Goal: Task Accomplishment & Management: Use online tool/utility

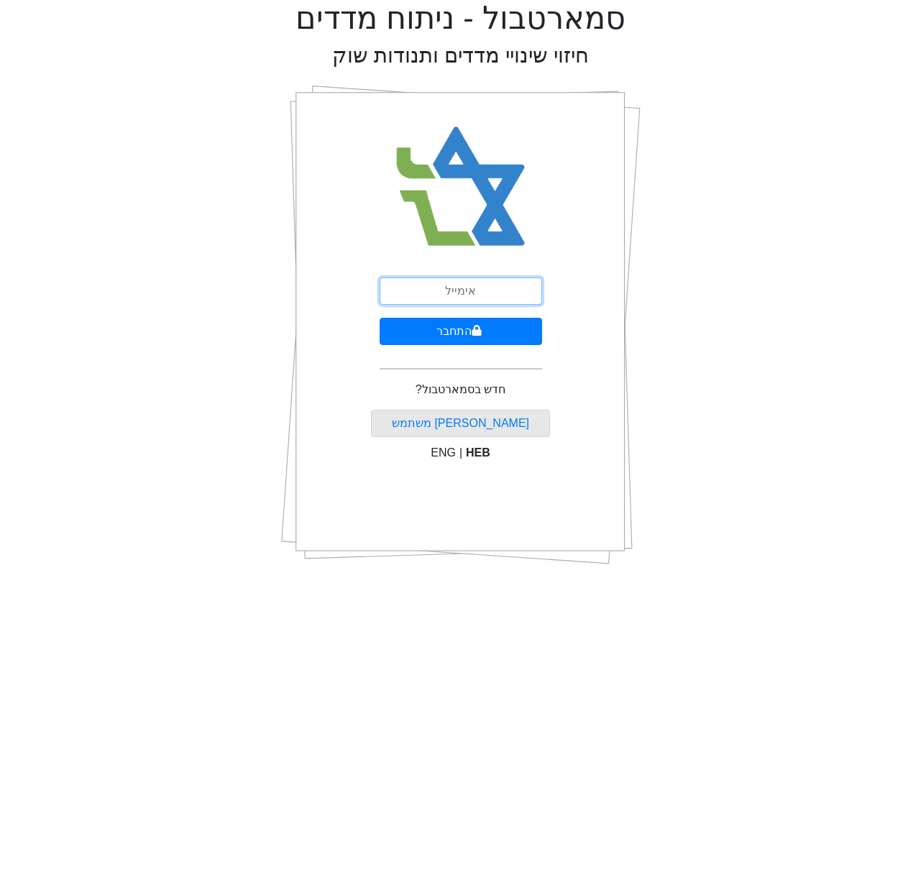
click at [452, 288] on input "email" at bounding box center [461, 291] width 163 height 27
type input "[EMAIL_ADDRESS][DOMAIN_NAME]"
click at [454, 332] on button "התחבר" at bounding box center [461, 331] width 163 height 27
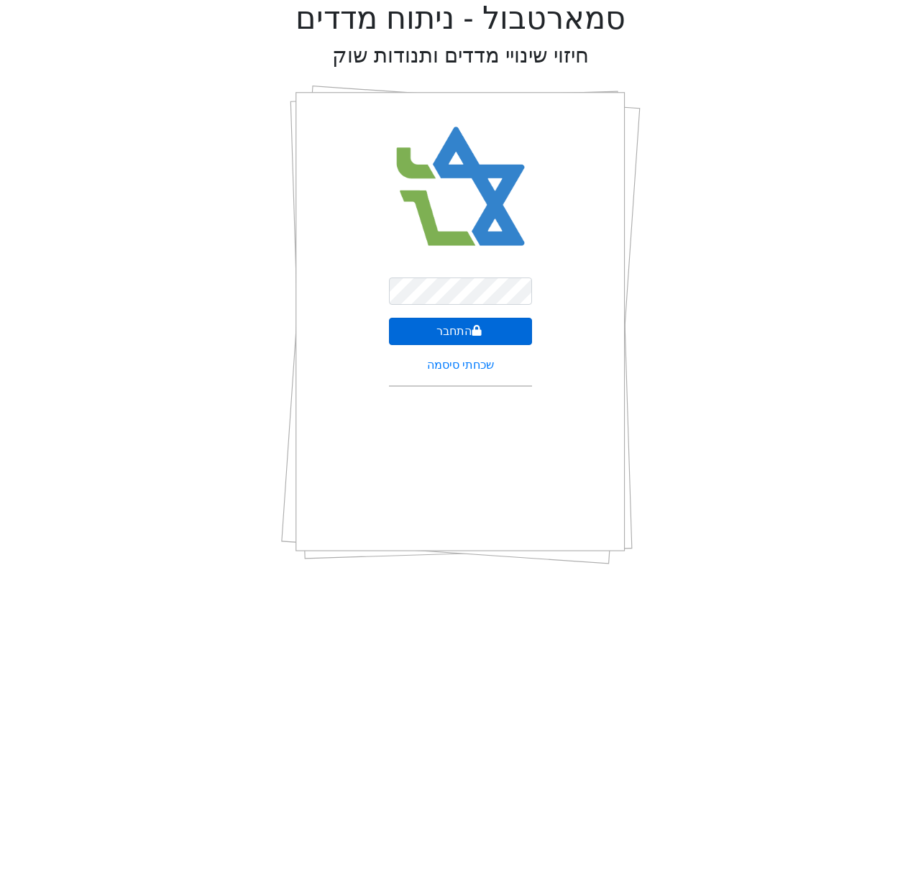
click at [457, 321] on button "התחבר" at bounding box center [460, 331] width 143 height 27
click at [468, 355] on button "התחבר" at bounding box center [460, 349] width 143 height 27
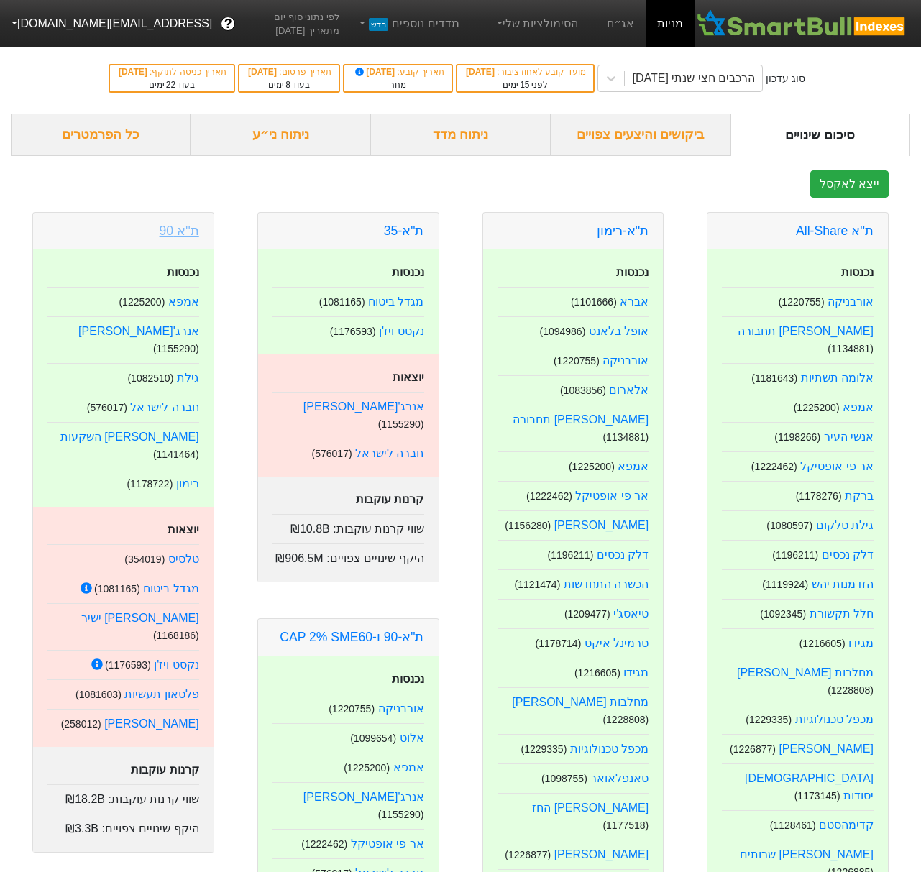
click at [183, 236] on link "ת''א 90" at bounding box center [180, 231] width 40 height 14
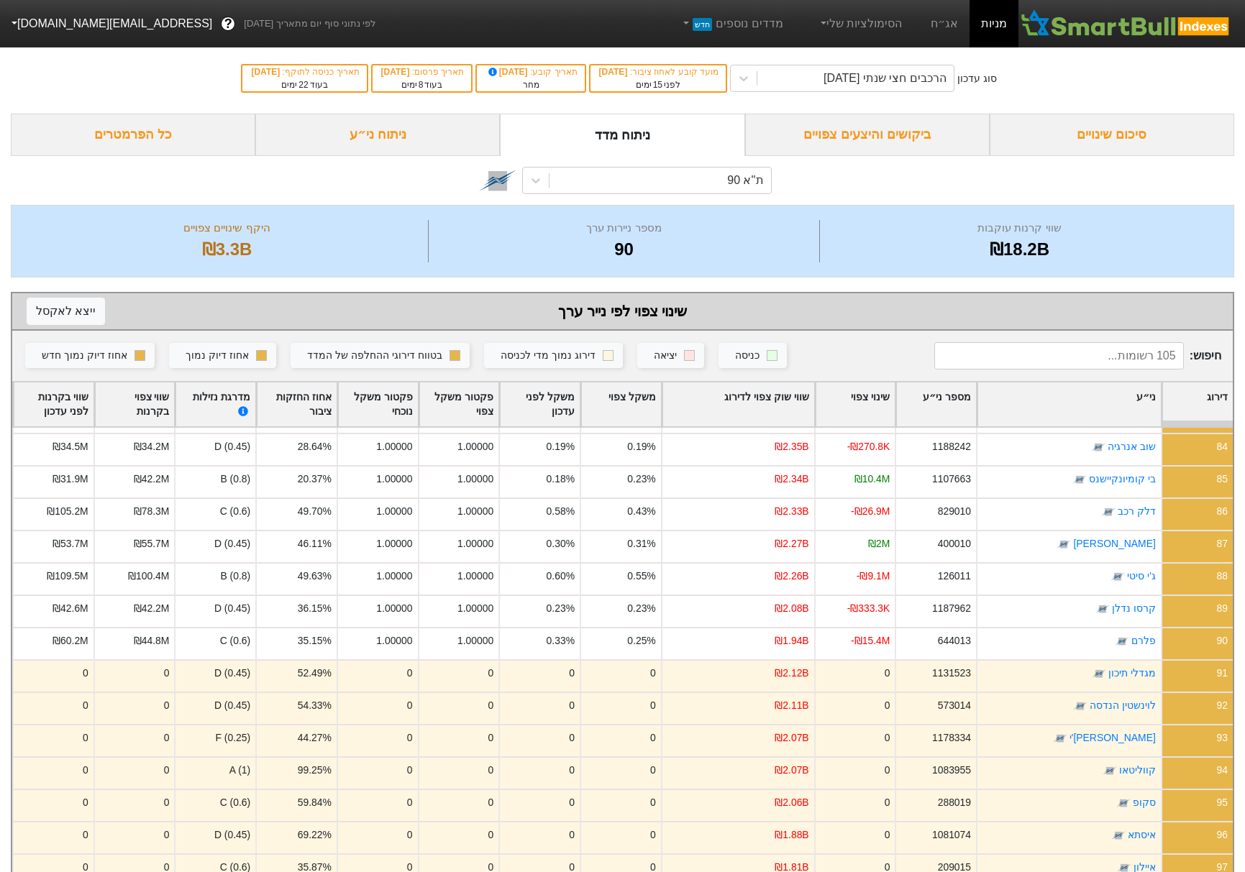
scroll to position [2894, 0]
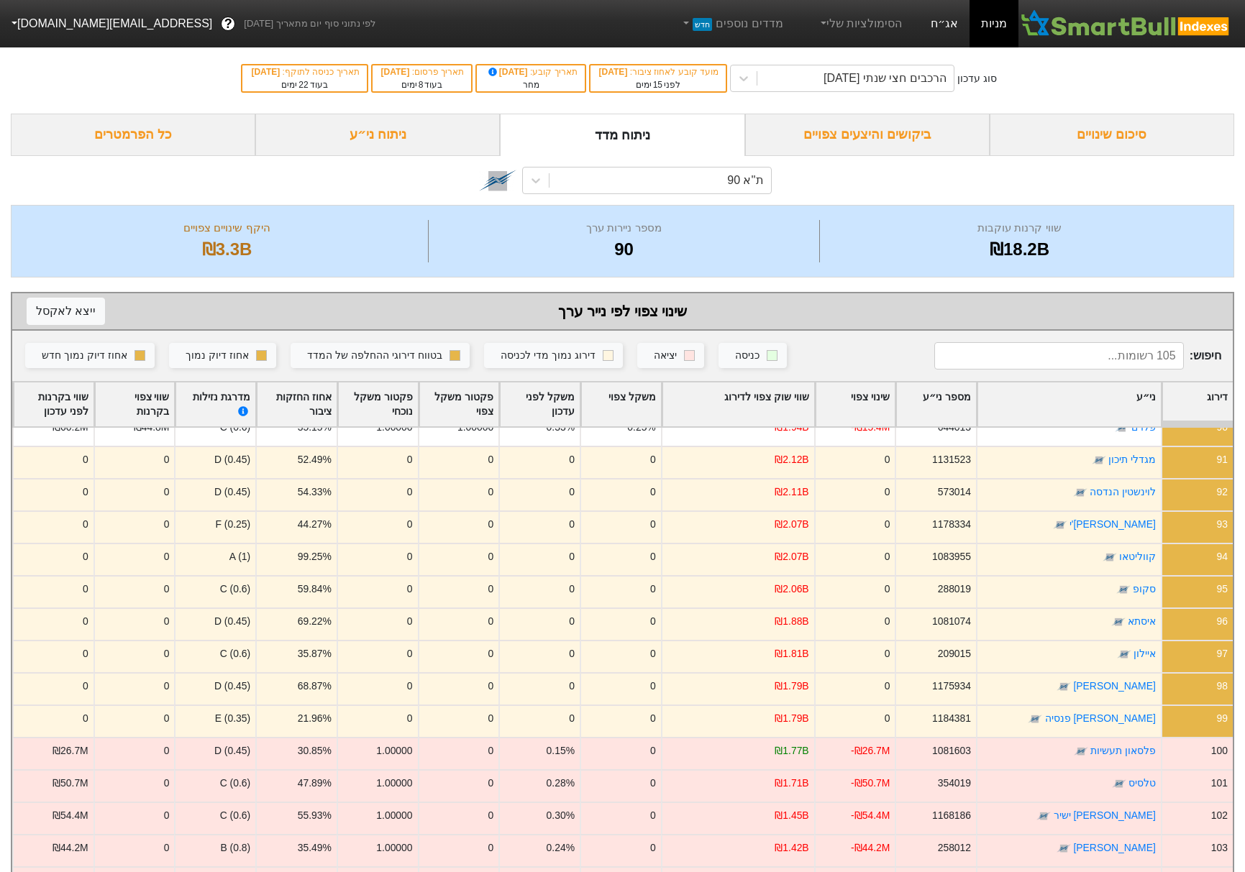
click at [920, 17] on link "אג״ח" at bounding box center [944, 23] width 50 height 47
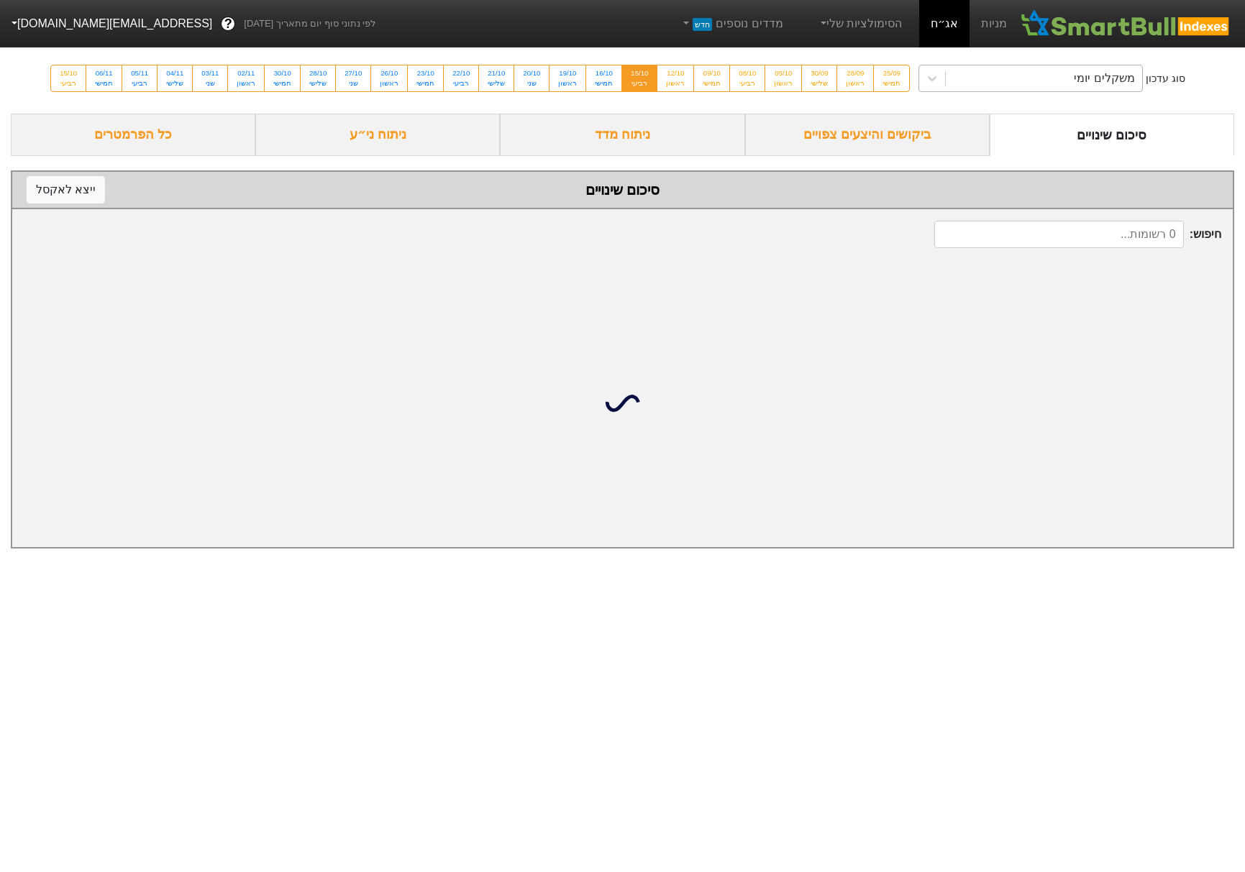
click at [918, 65] on div "משקלים יומי" at bounding box center [1030, 78] width 224 height 27
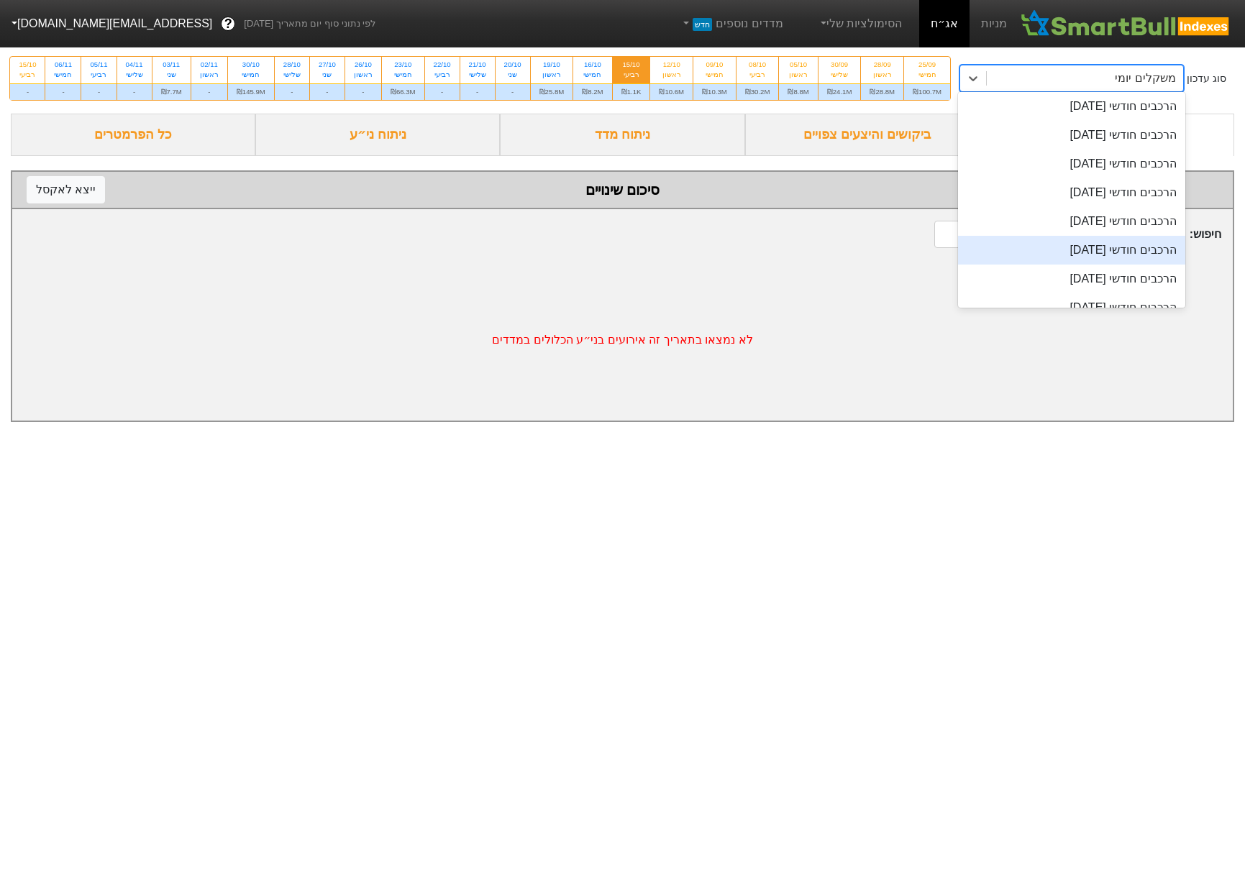
scroll to position [626, 0]
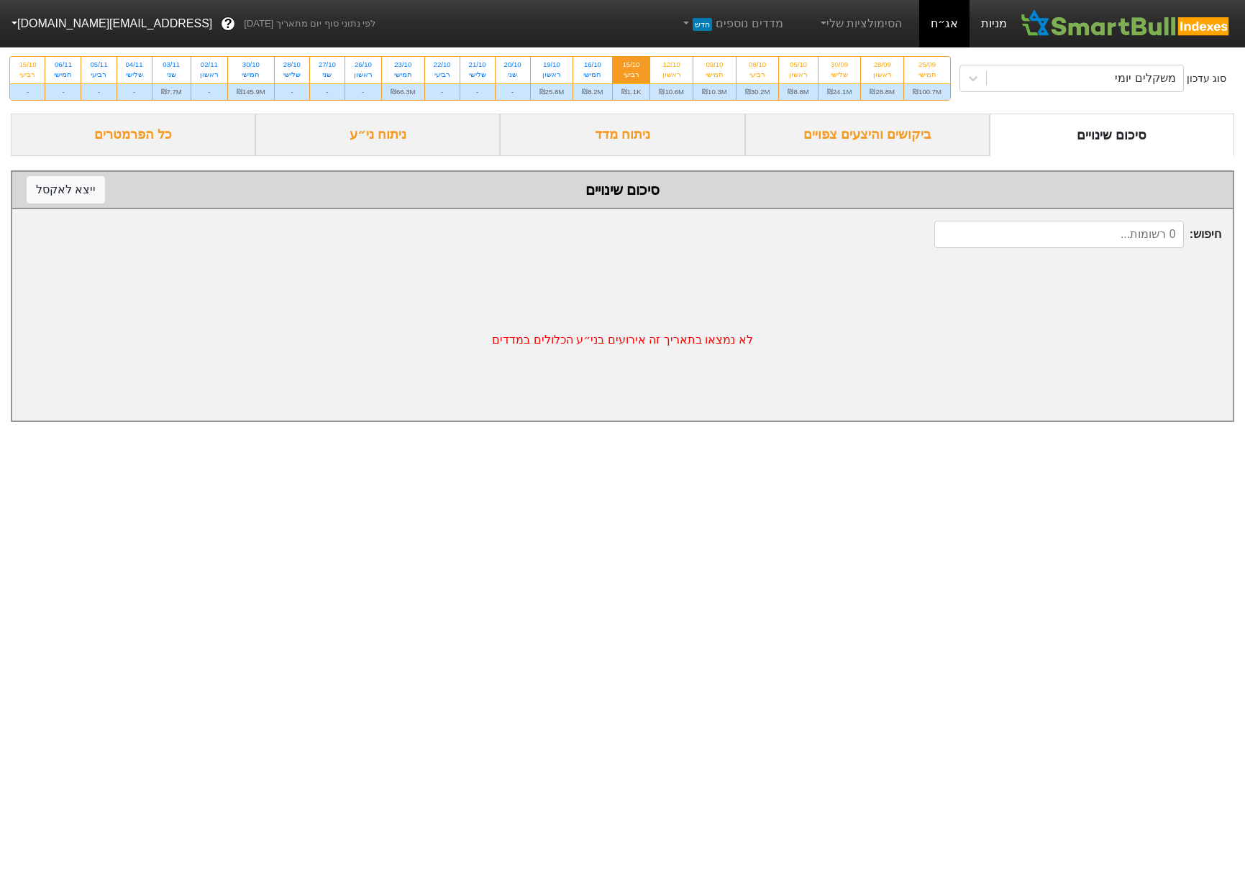
click at [920, 24] on link "מניות" at bounding box center [993, 23] width 49 height 47
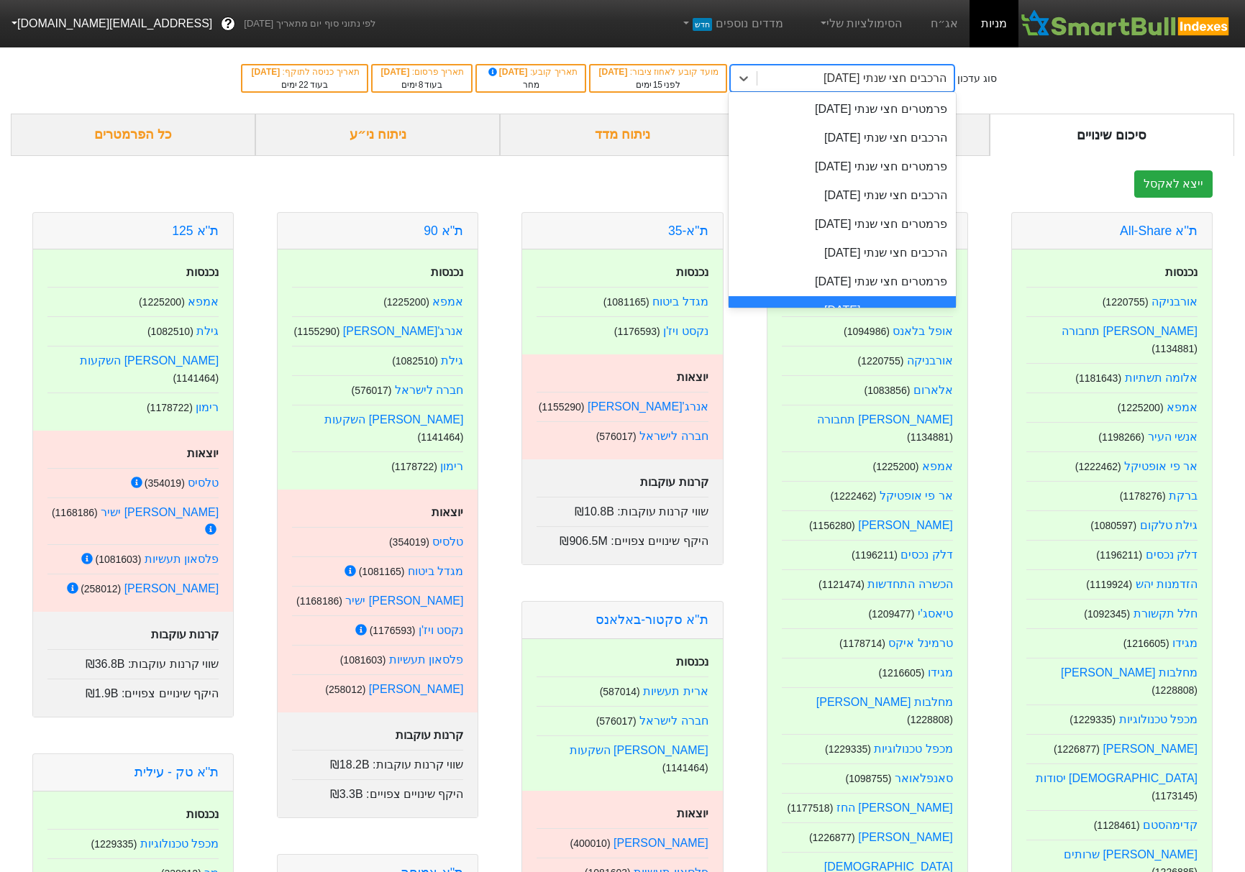
click at [849, 75] on div "הרכבים חצי שנתי 06/11/2025" at bounding box center [855, 78] width 196 height 26
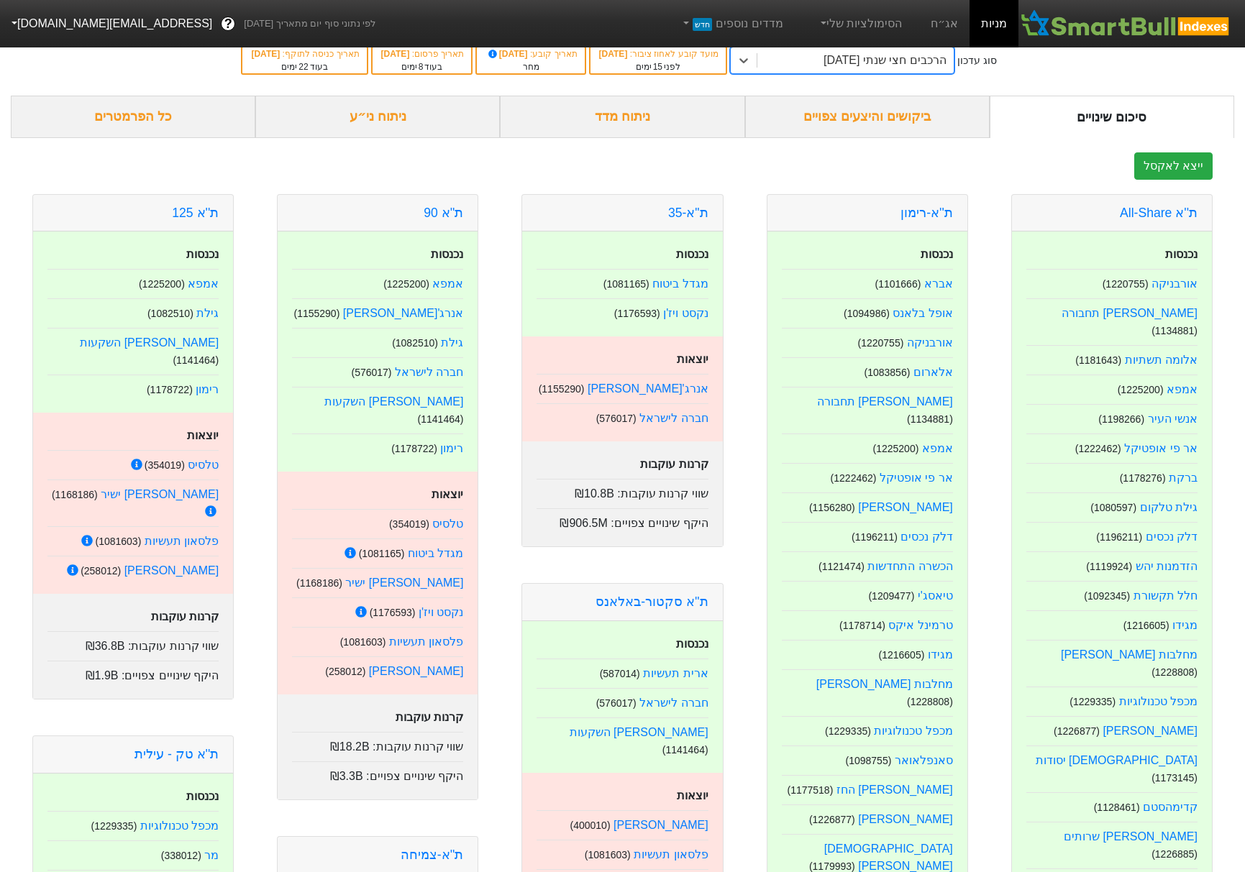
scroll to position [657, 0]
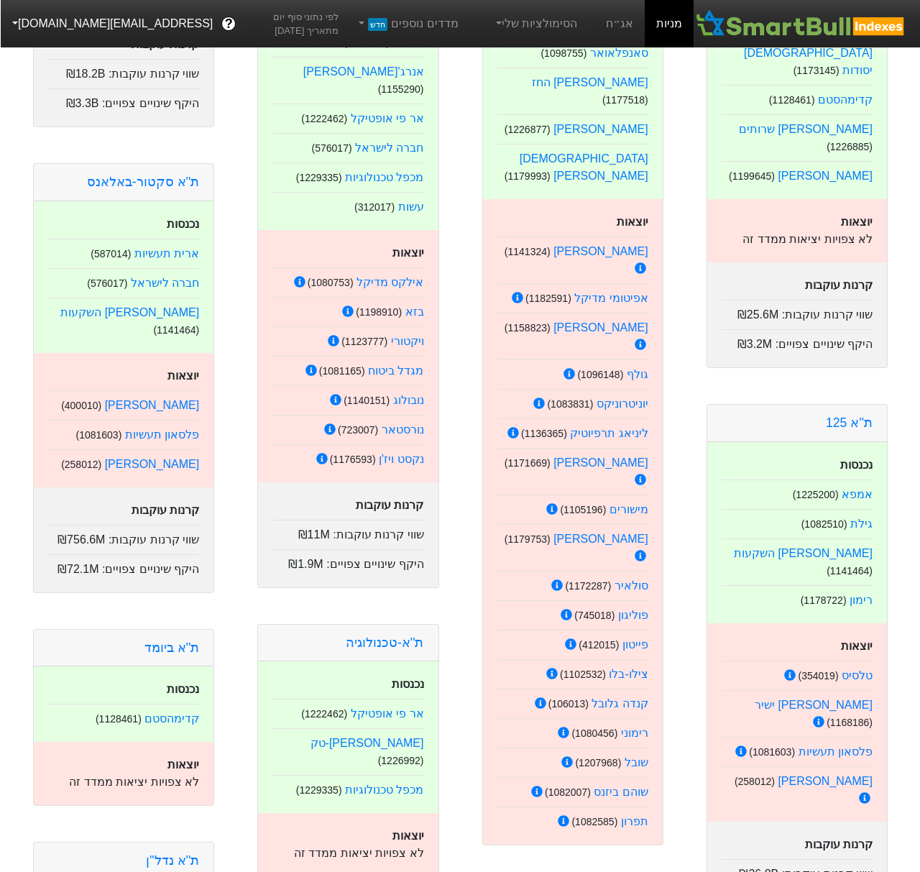
scroll to position [726, 0]
click at [622, 27] on link "אג״ח" at bounding box center [620, 23] width 50 height 47
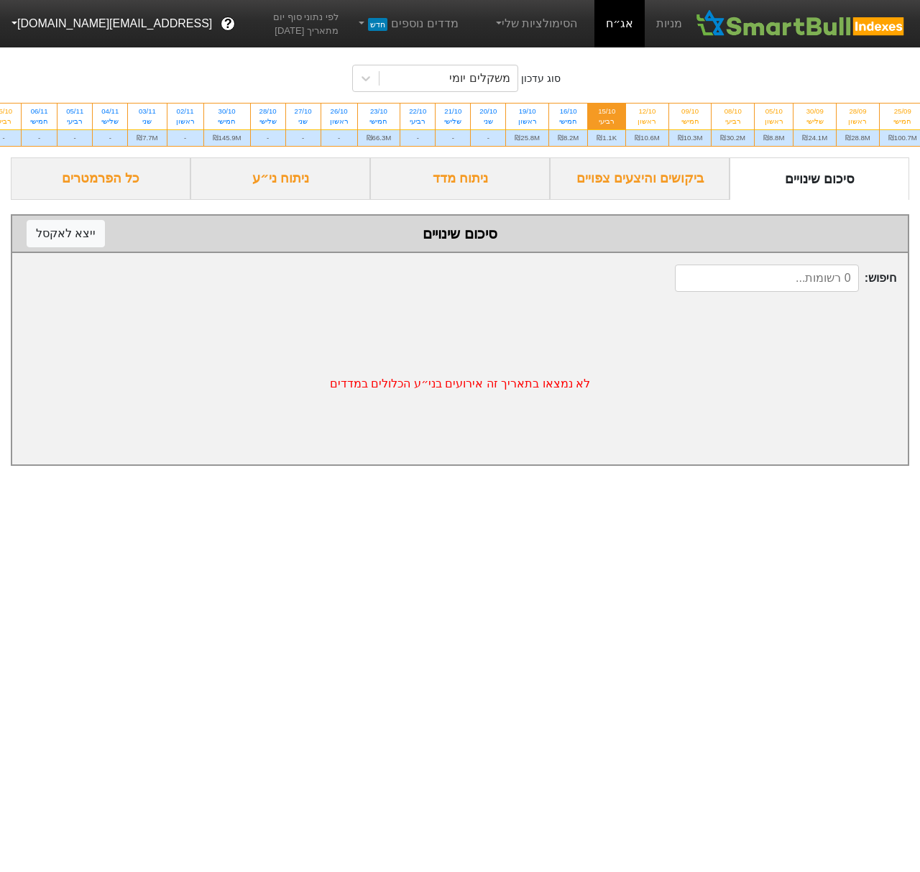
click at [292, 200] on div "ניתוח ני״ע" at bounding box center [281, 178] width 180 height 42
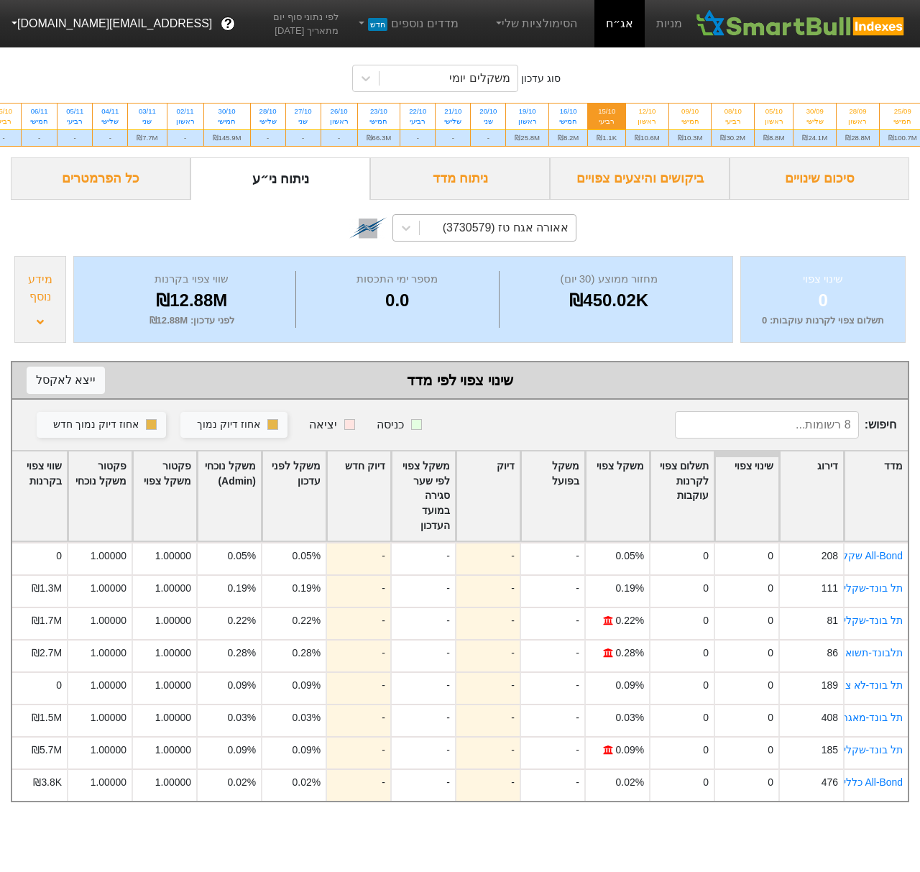
click at [510, 237] on div "אאורה אגח טז (3730579)" at bounding box center [506, 227] width 126 height 17
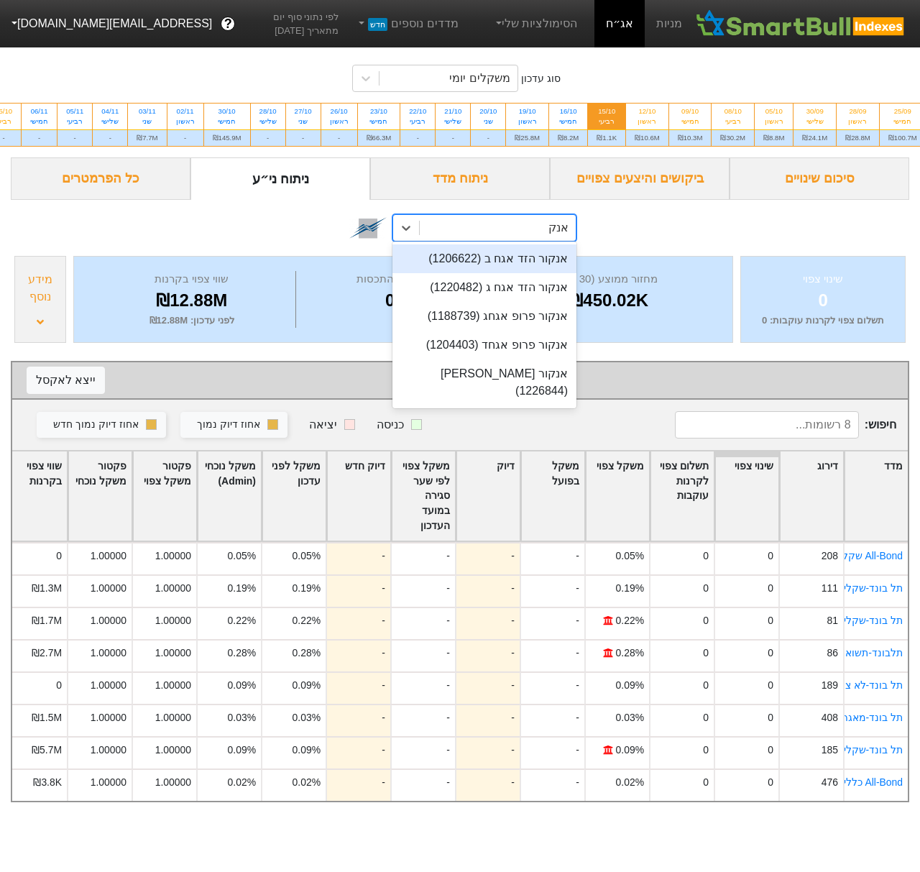
type input "אנקור"
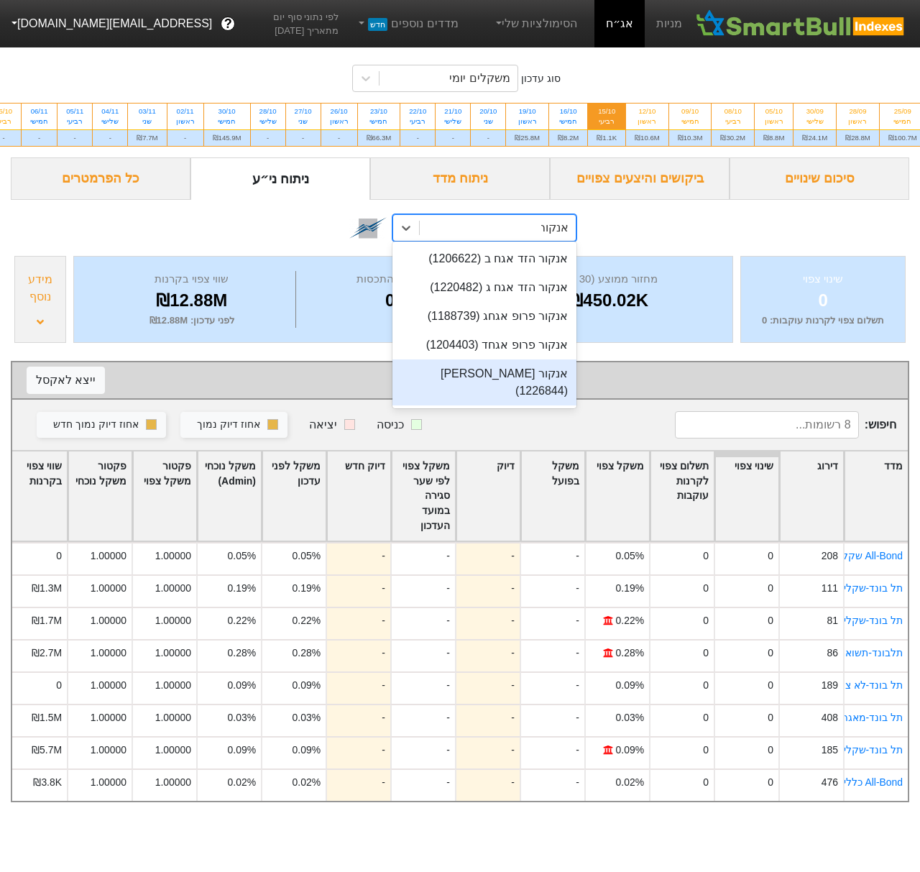
click at [529, 378] on div "אנקור פרופ אגחה (1226844)" at bounding box center [485, 383] width 184 height 46
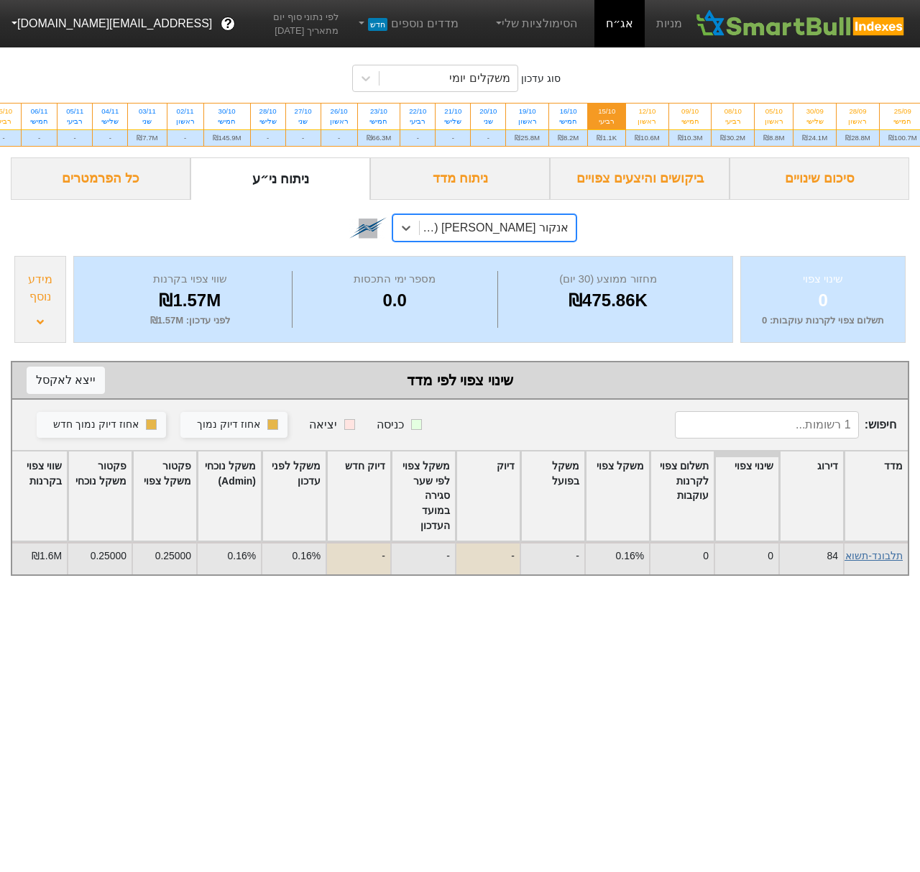
scroll to position [0, -35]
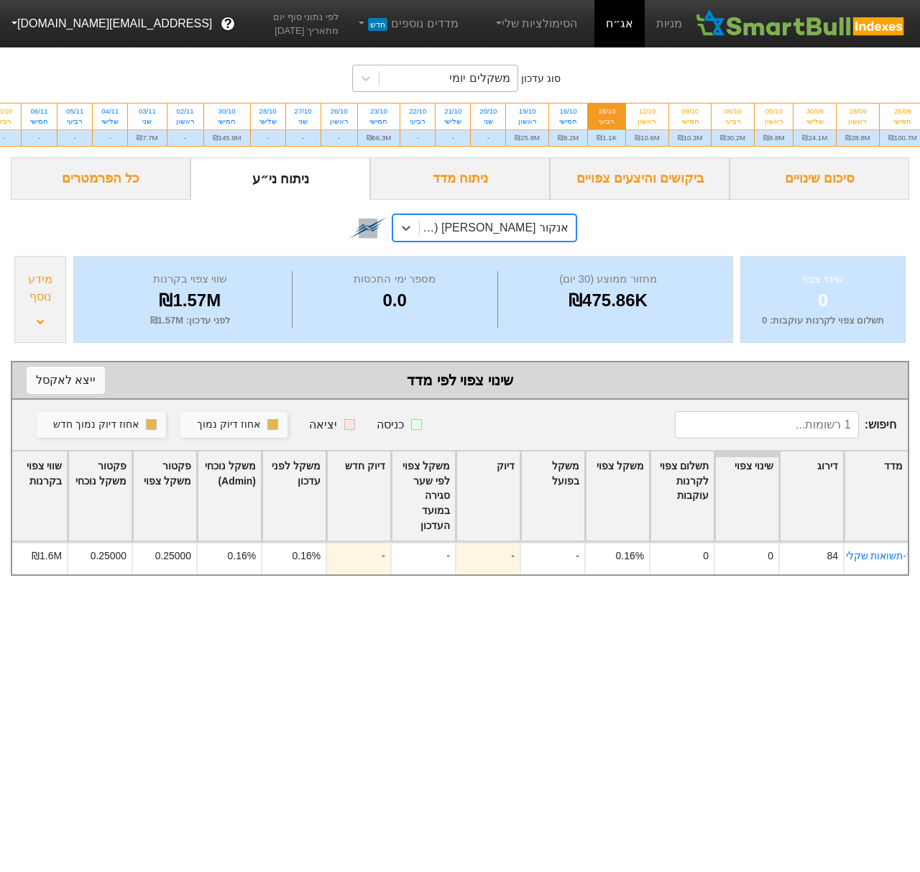
click at [481, 76] on div "משקלים יומי" at bounding box center [479, 78] width 60 height 17
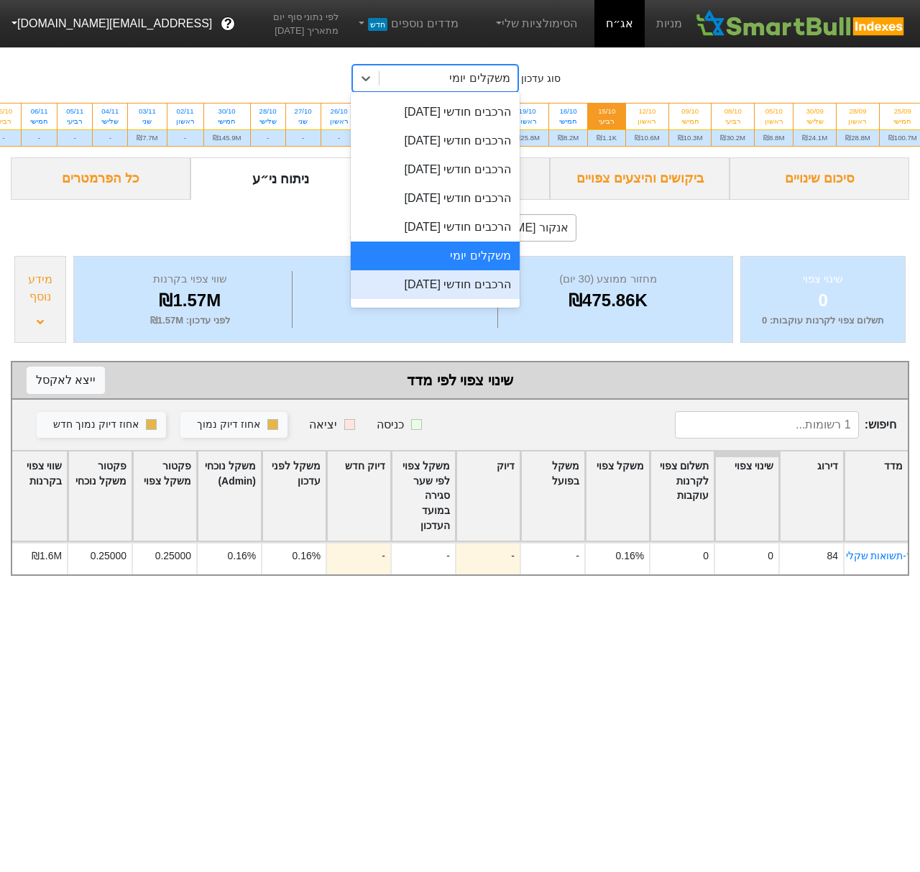
scroll to position [447, 0]
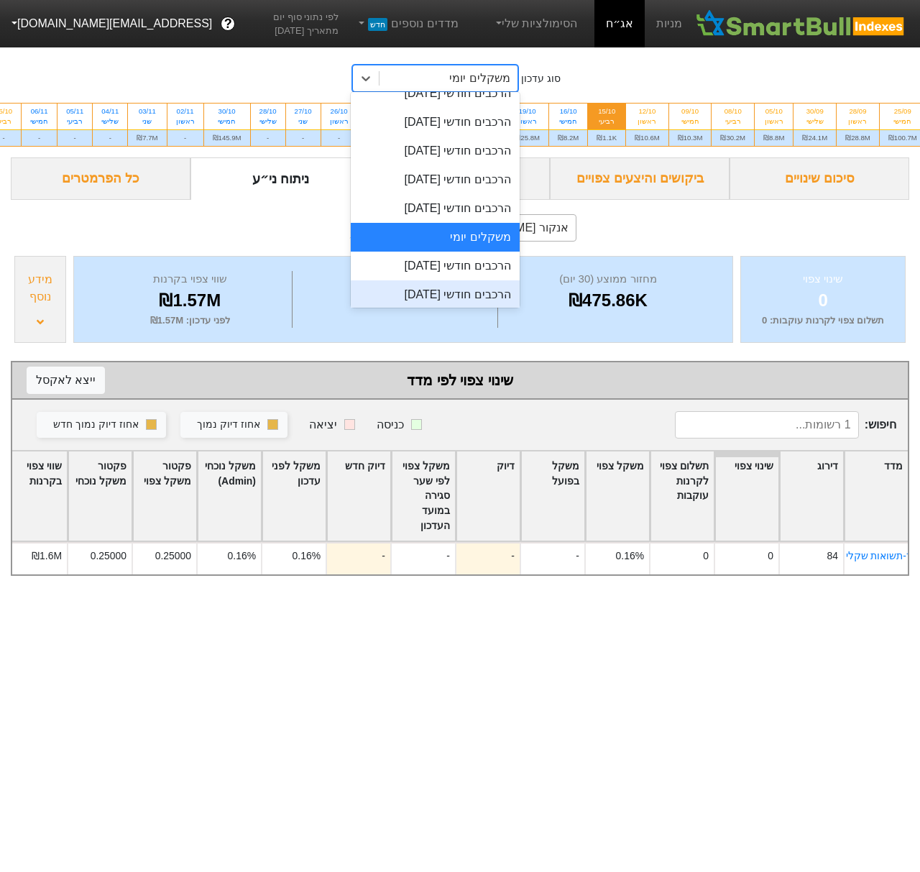
click at [467, 290] on div "הרכבים חודשי [DATE]" at bounding box center [435, 294] width 168 height 29
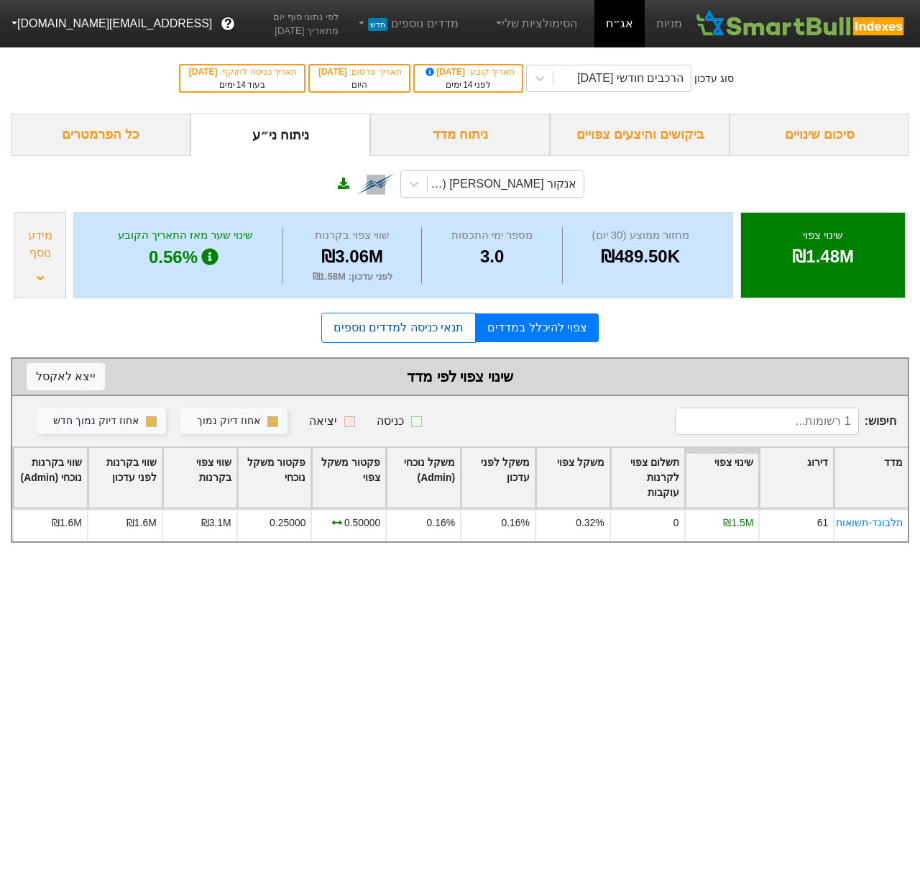
click at [450, 329] on link "תנאי כניסה למדדים נוספים" at bounding box center [398, 328] width 155 height 30
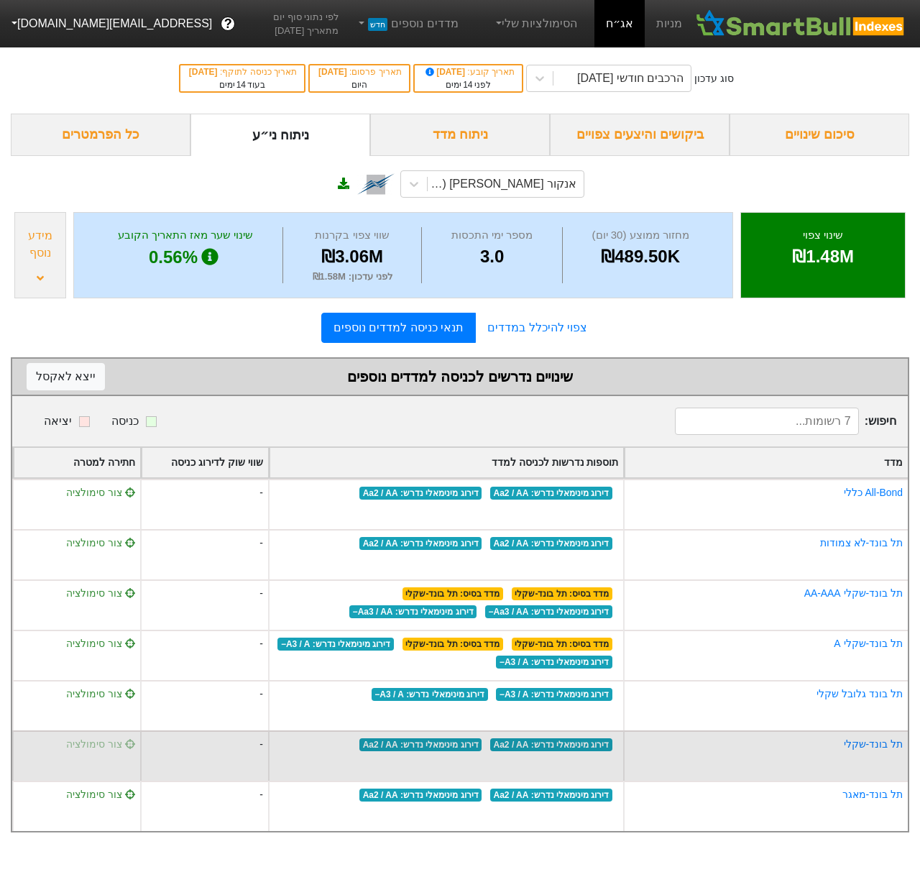
click at [117, 746] on span "צור סימולציה" at bounding box center [100, 744] width 69 height 12
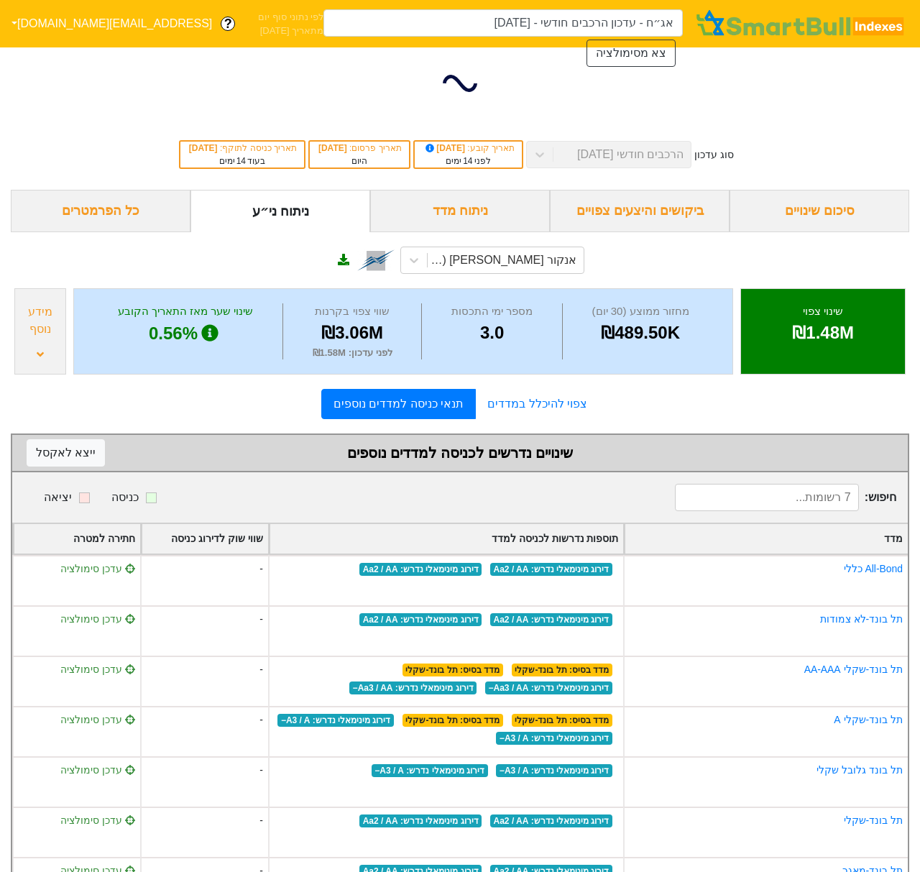
type input "אג״ח - עדכון הרכבים חודשי - 29/10/25 (אנקור פרופ אגחה)"
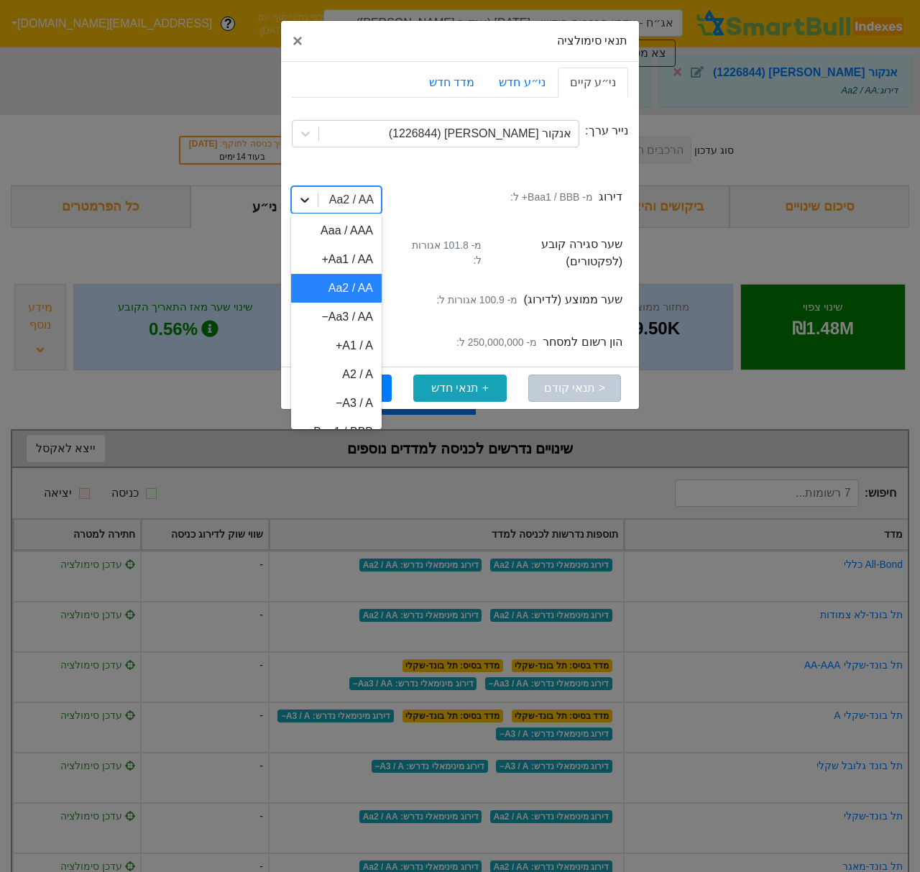
click at [307, 201] on icon at bounding box center [305, 200] width 14 height 14
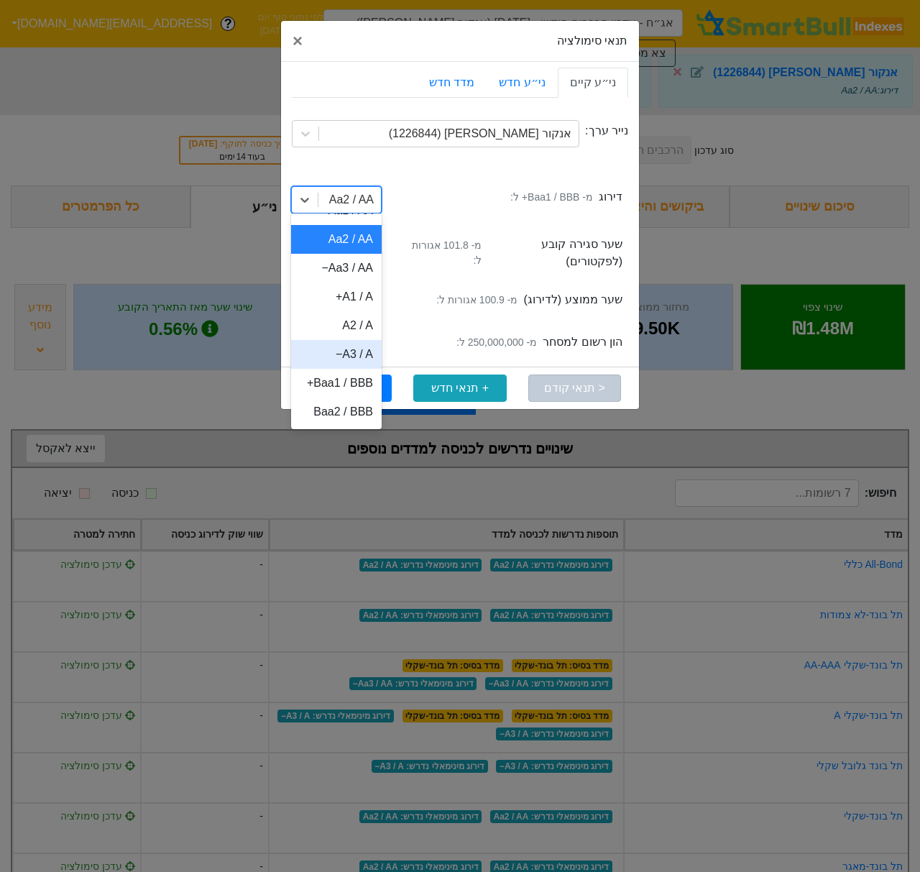
scroll to position [92, 0]
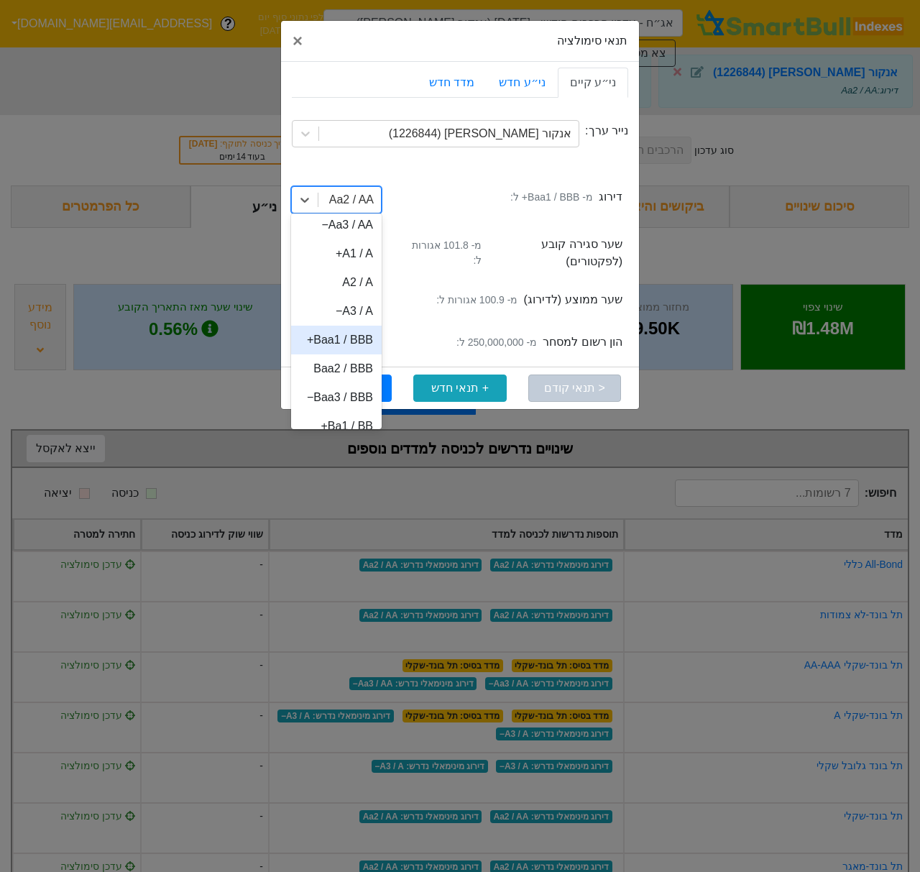
click at [344, 344] on div "Baa1 / BBB+" at bounding box center [336, 340] width 91 height 29
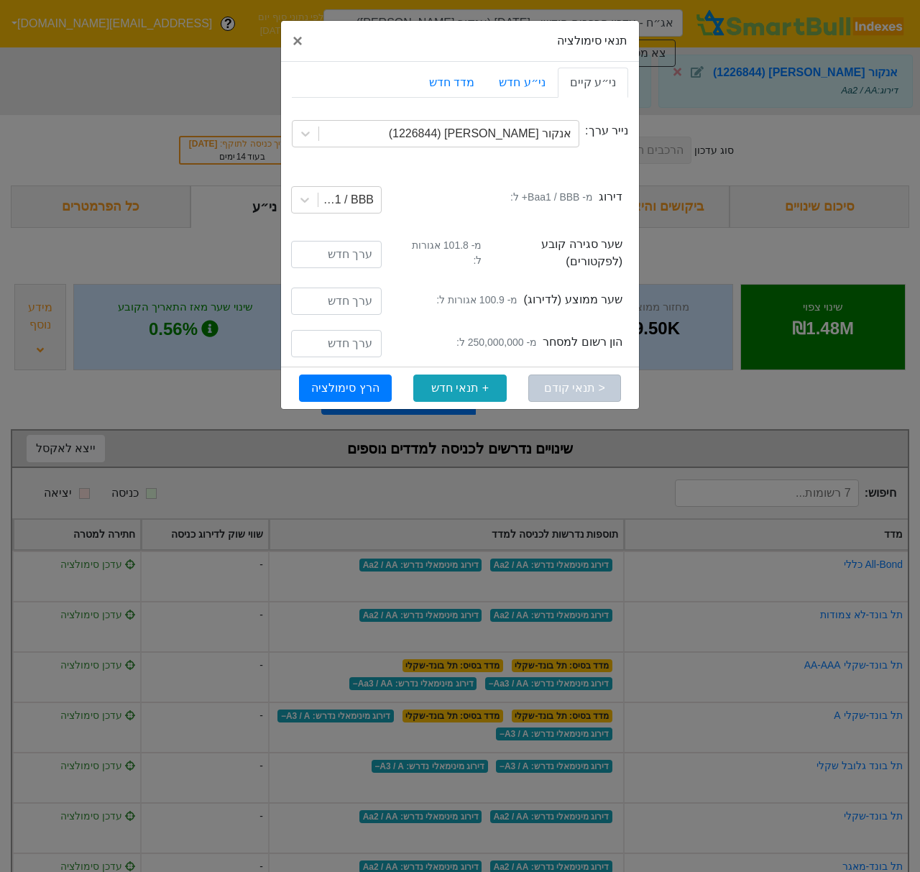
click at [488, 335] on small "מ- 250,000,000 ל:" at bounding box center [497, 342] width 81 height 15
copy small "250,000,000"
click at [336, 339] on input "number" at bounding box center [336, 343] width 91 height 27
paste input "250000000"
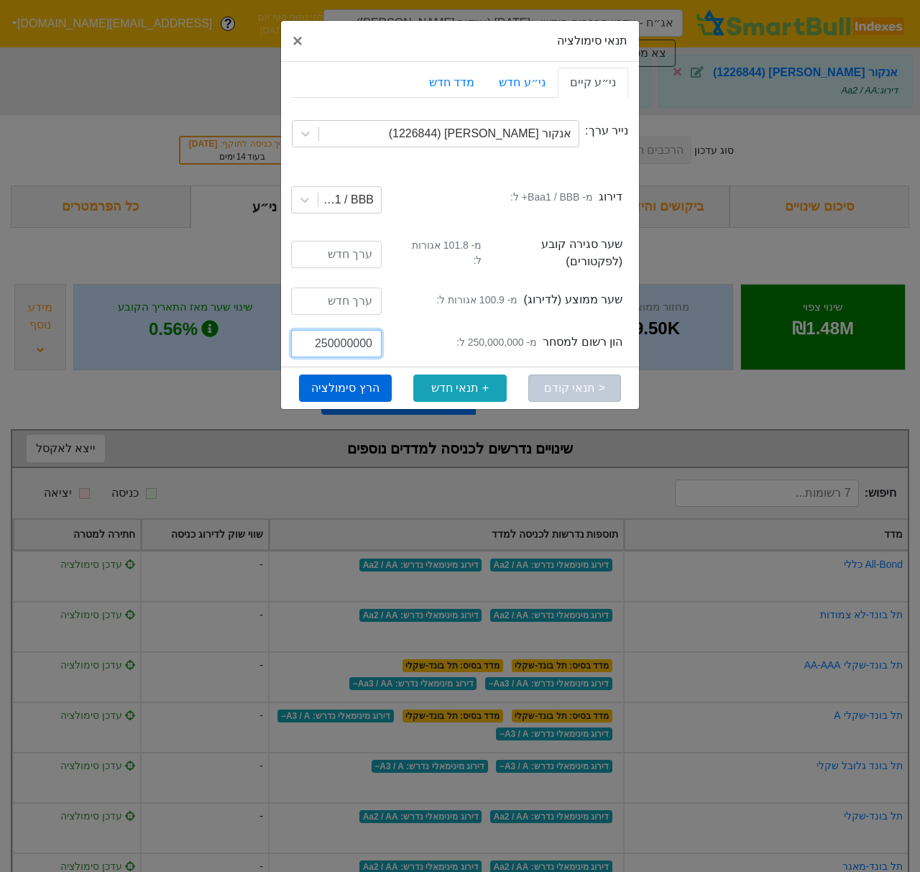
type input "250000000"
click at [354, 375] on button "הרץ סימולציה" at bounding box center [345, 388] width 93 height 27
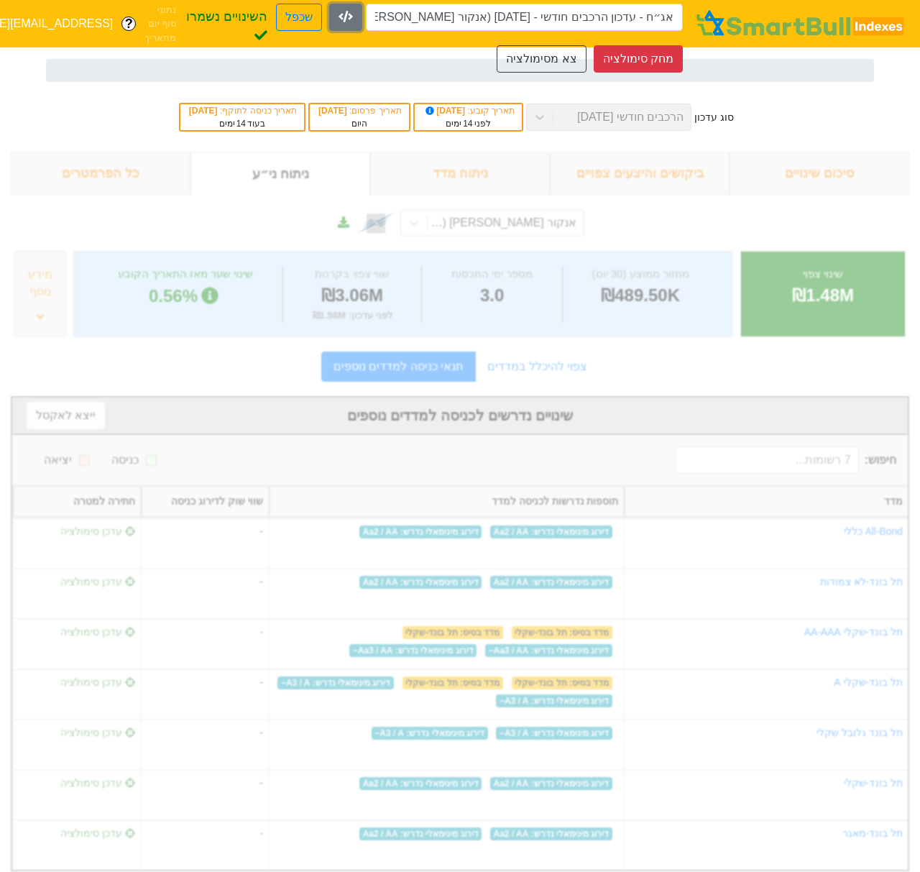
click at [339, 21] on icon "button" at bounding box center [346, 17] width 14 height 12
click at [307, 24] on button "שכפל" at bounding box center [299, 17] width 46 height 27
type input "אג״ח - עדכון הרכבים חודשי - 29/10/25 (אנקור פרופ אגחה) - העתק"
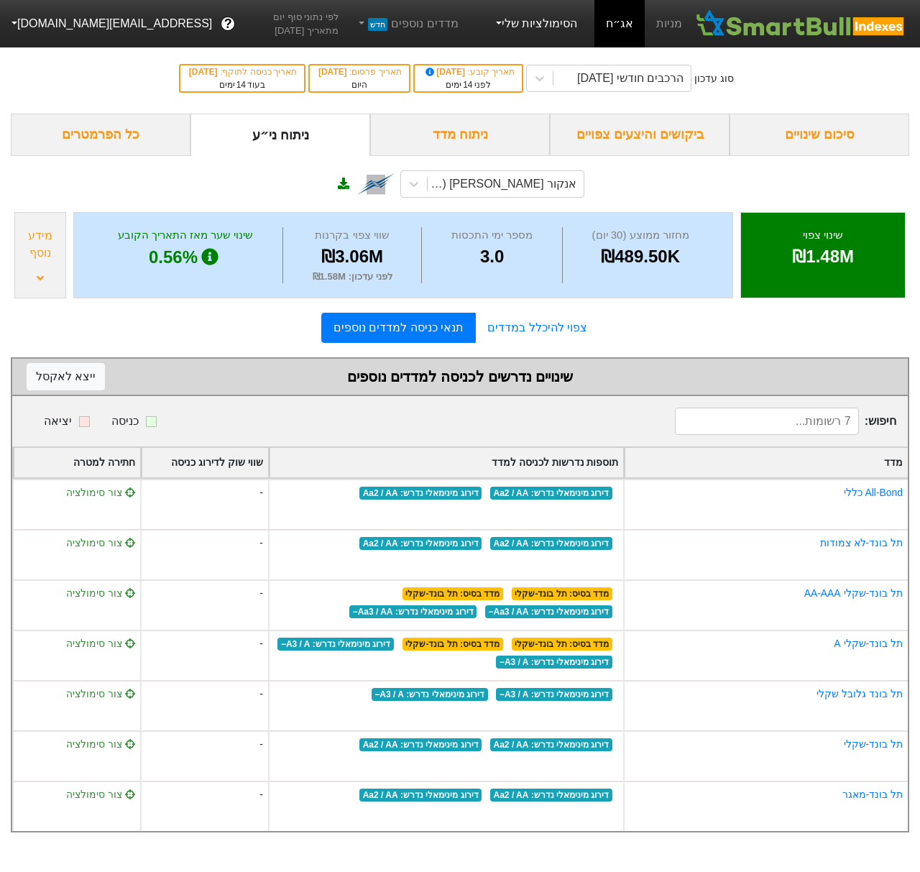
click at [534, 26] on link "הסימולציות שלי" at bounding box center [536, 23] width 96 height 29
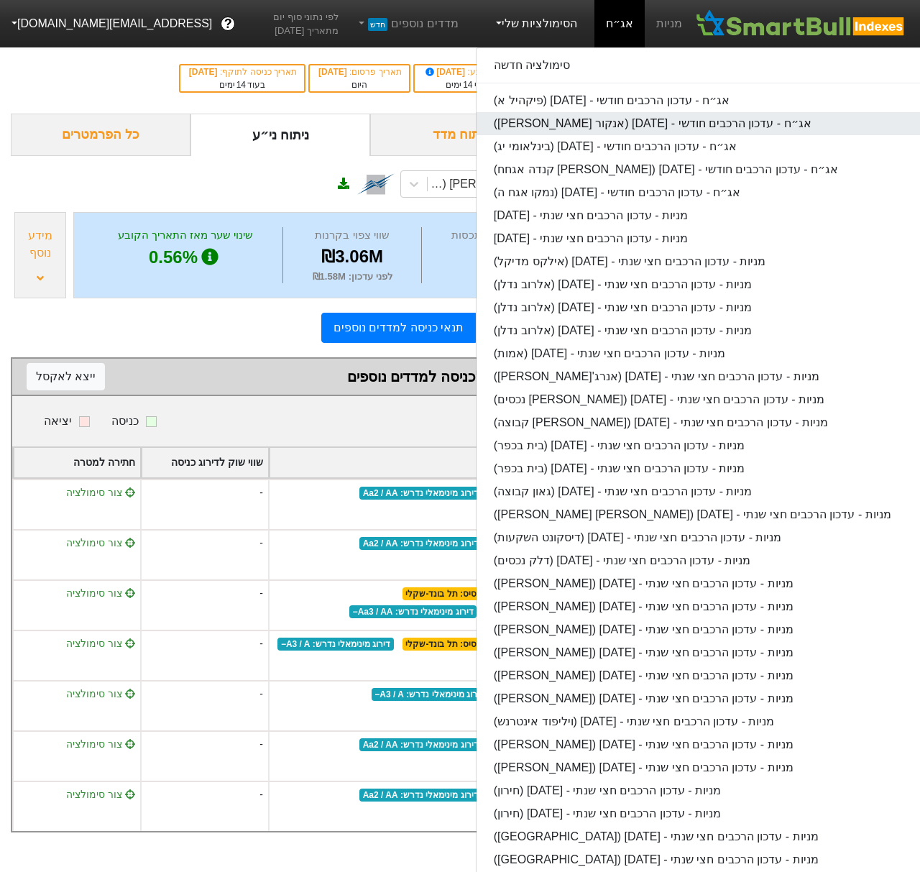
click at [574, 119] on link "אג״ח - עדכון הרכבים חודשי - 29/10/25 (אנקור פרופ אגחה)" at bounding box center [754, 123] width 554 height 23
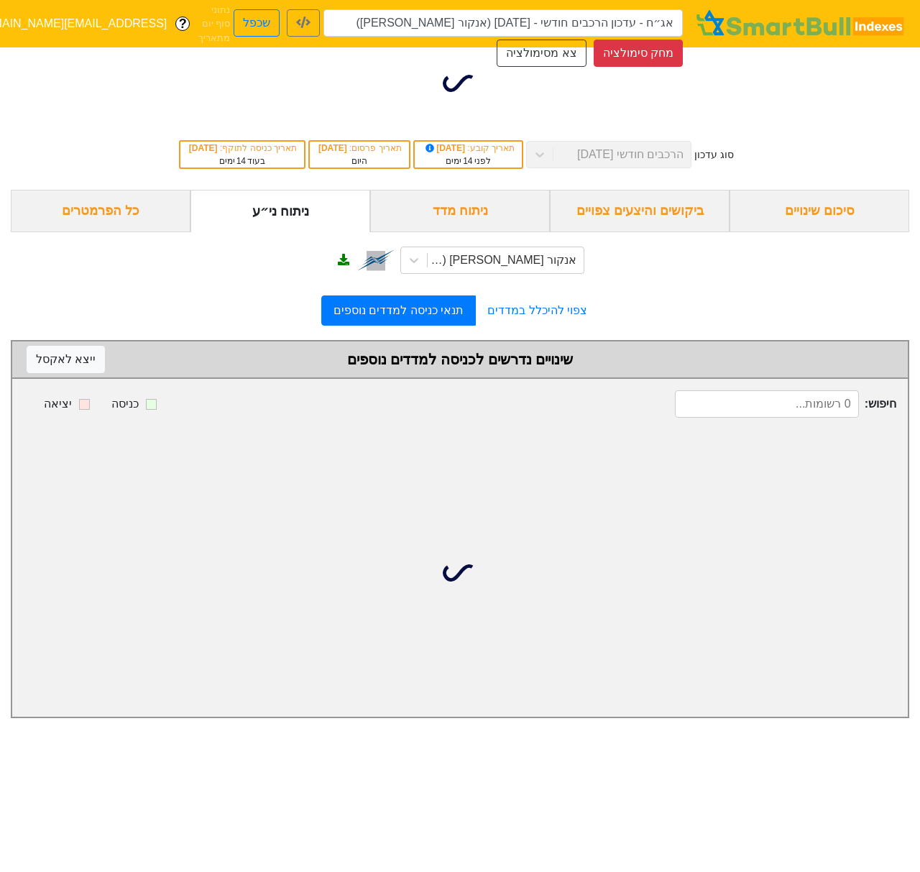
type input "אג״ח - עדכון הרכבים חודשי - 29/10/25"
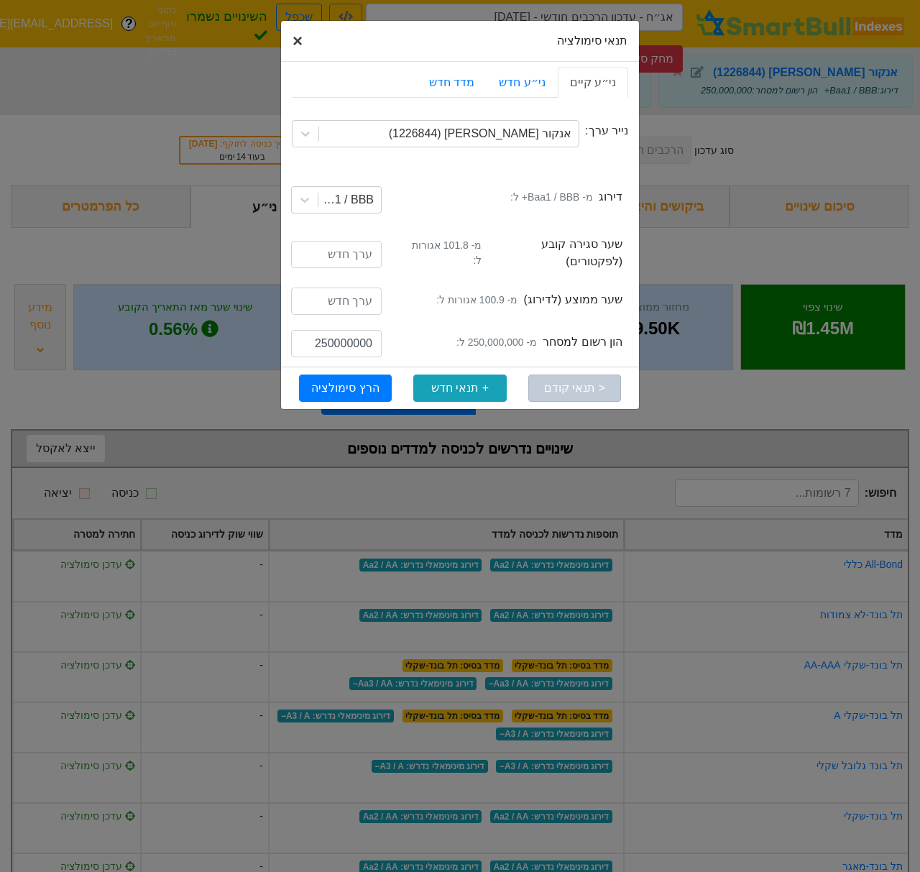
click at [295, 42] on span "×" at bounding box center [298, 40] width 10 height 19
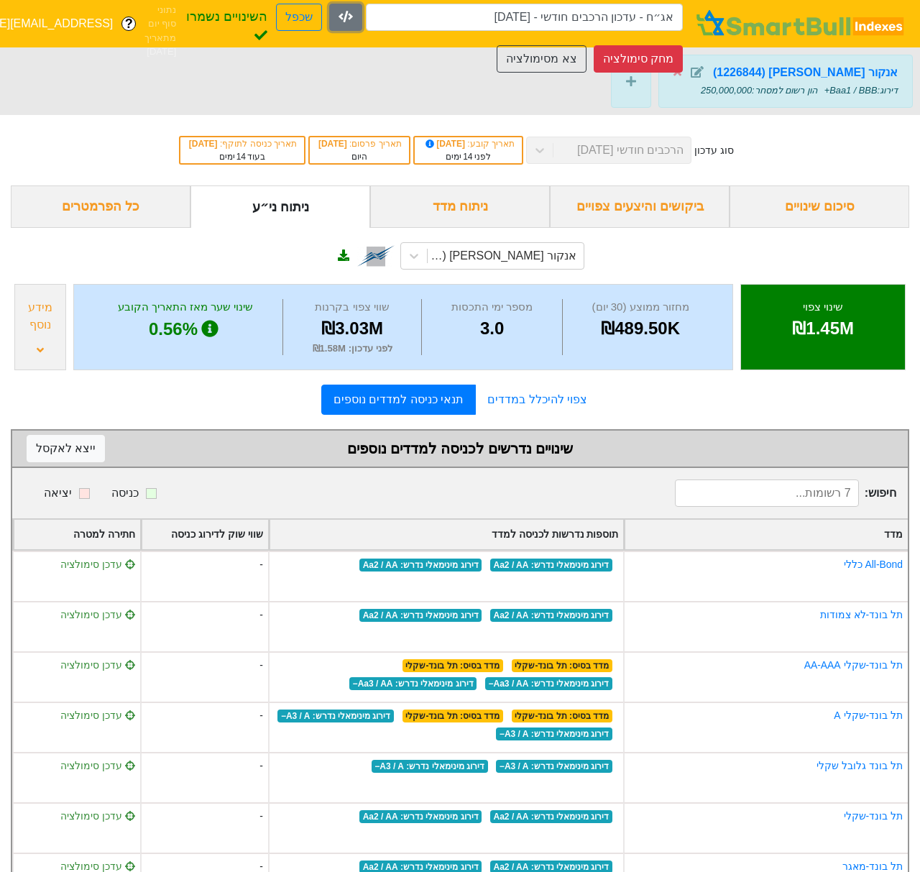
click at [349, 17] on icon "button" at bounding box center [346, 17] width 14 height 12
click at [298, 20] on button "שכפל" at bounding box center [299, 17] width 46 height 27
type input "אג״ח - עדכון הרכבים חודשי - 29/10/25 - העתק"
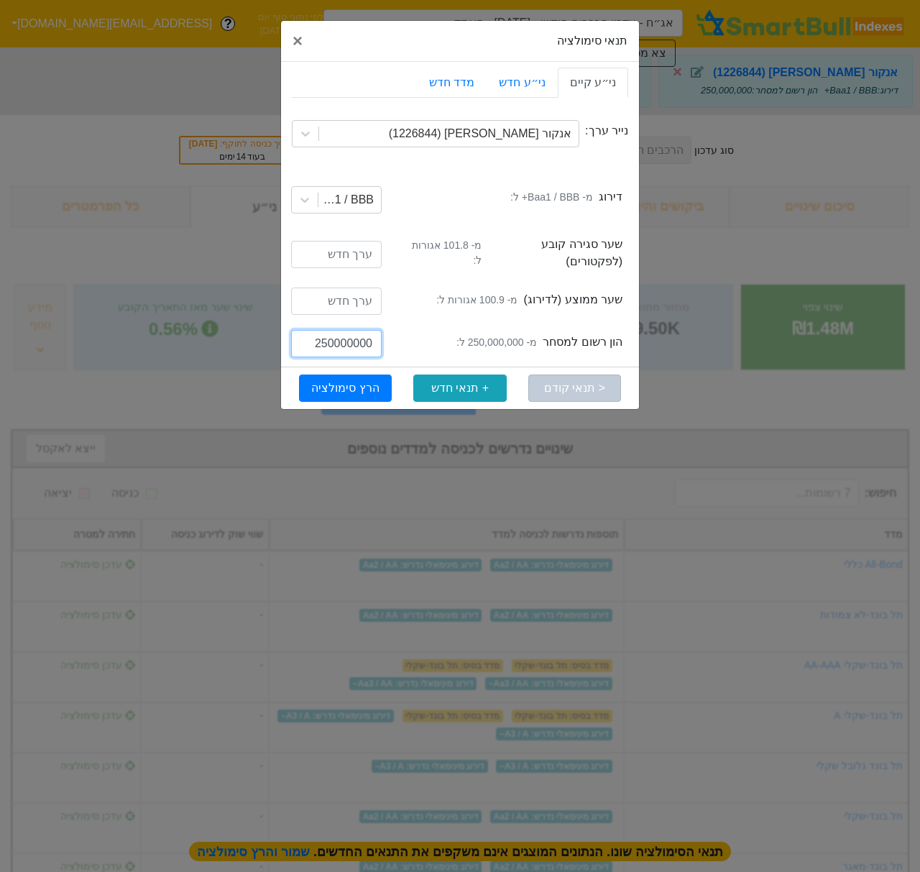
drag, startPoint x: 317, startPoint y: 336, endPoint x: 332, endPoint y: 339, distance: 15.5
click at [332, 339] on input "250000000" at bounding box center [336, 343] width 91 height 27
type input "385000000"
click at [351, 378] on button "הרץ סימולציה" at bounding box center [345, 388] width 93 height 27
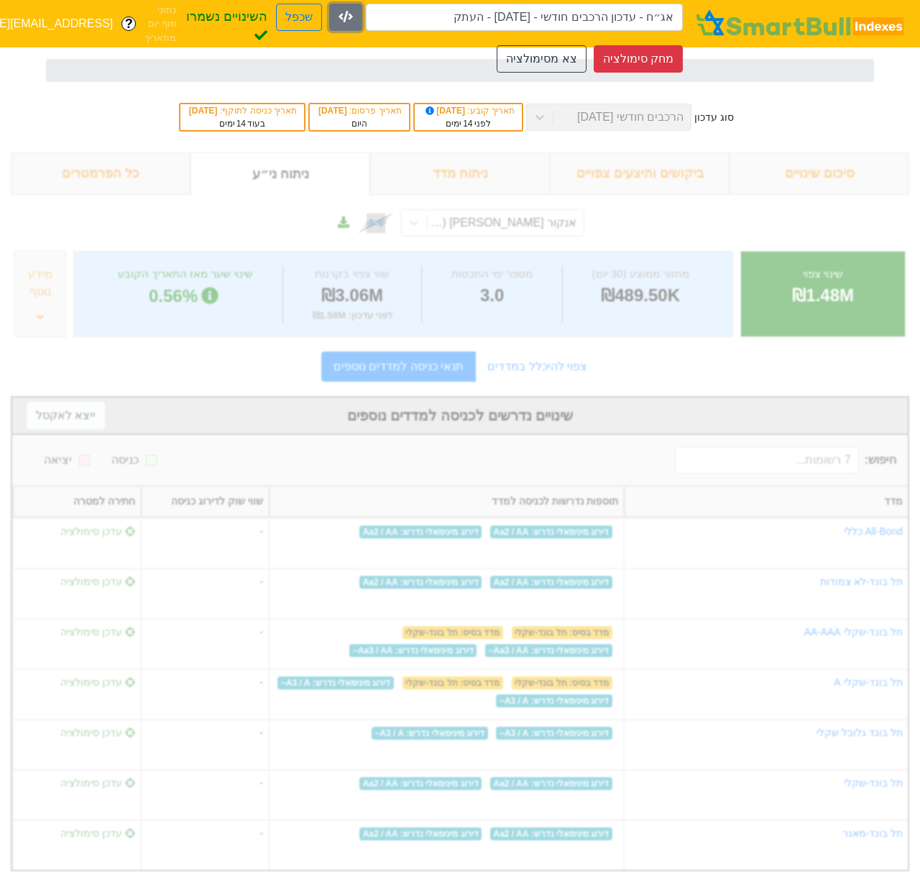
click at [342, 12] on icon "button" at bounding box center [346, 17] width 14 height 12
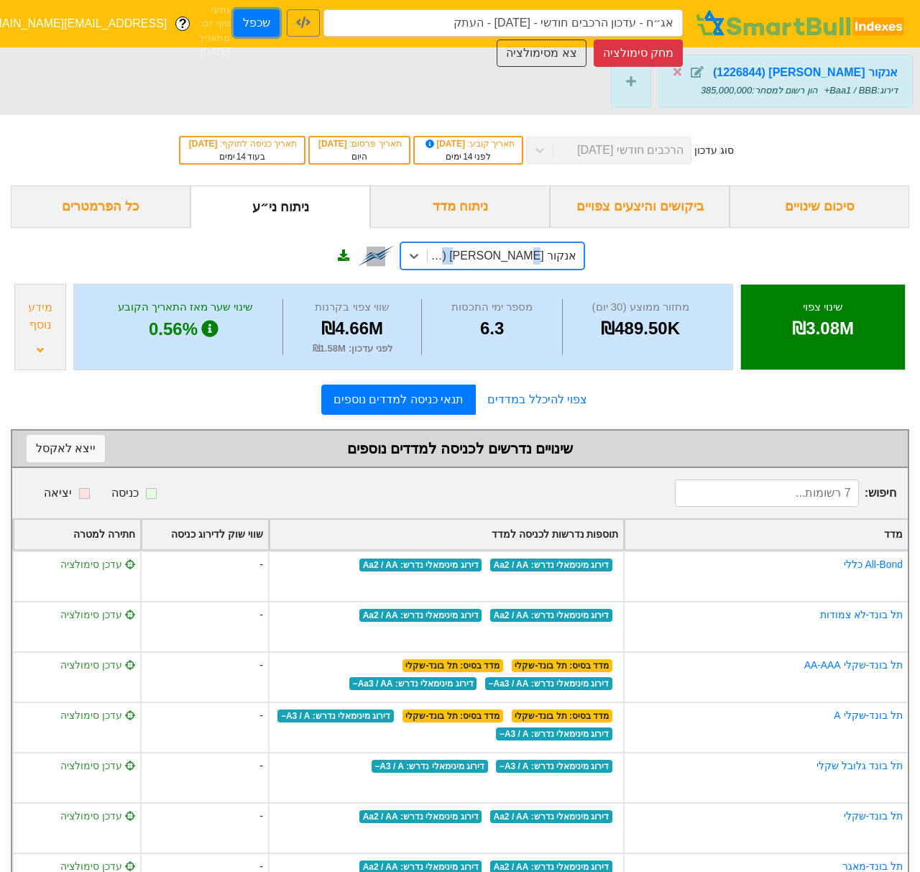
click at [261, 24] on button "שכפל" at bounding box center [257, 22] width 46 height 27
type input "אג״ח - עדכון הרכבים חודשי - 29/10/25 - העתק - העתק"
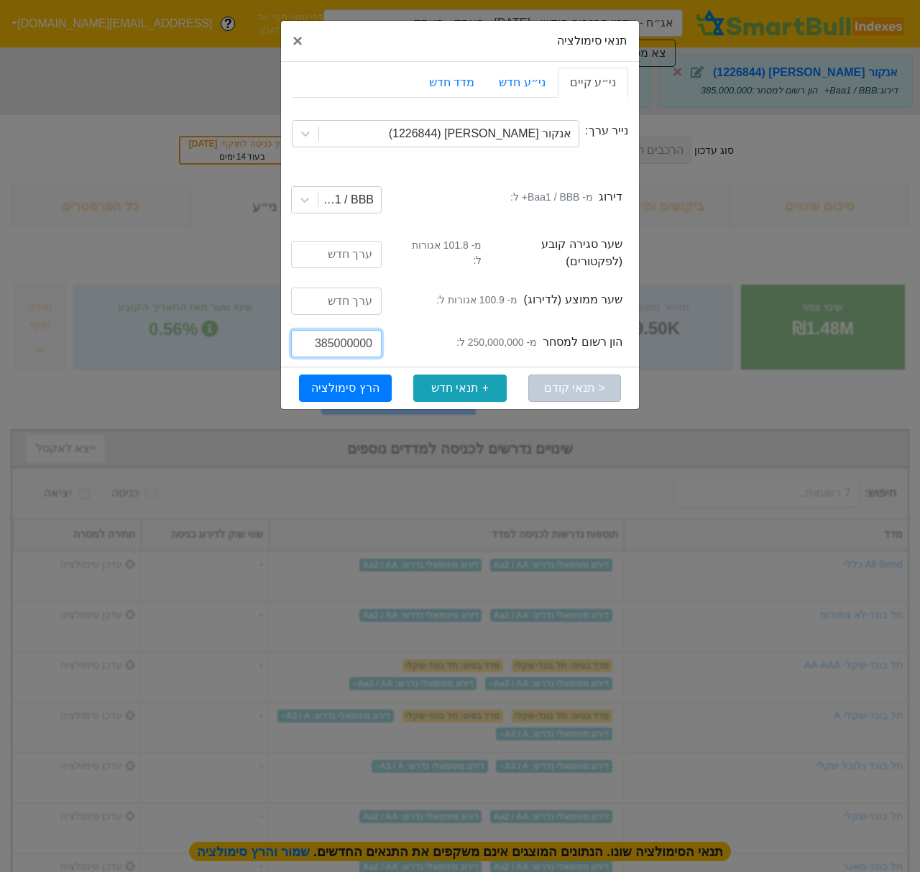
drag, startPoint x: 317, startPoint y: 339, endPoint x: 333, endPoint y: 337, distance: 15.9
click at [333, 337] on input "385000000" at bounding box center [336, 343] width 91 height 27
click at [354, 339] on input "450000000" at bounding box center [336, 343] width 91 height 27
type input "450000000"
click at [342, 378] on button "הרץ סימולציה" at bounding box center [345, 388] width 93 height 27
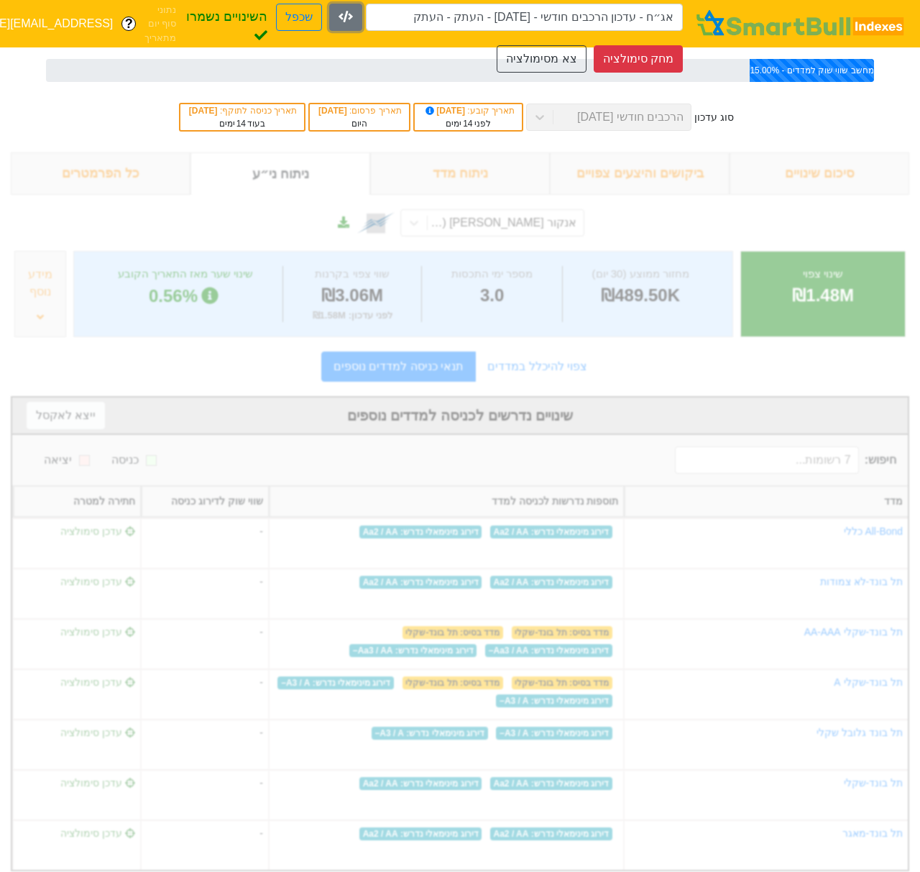
click at [339, 17] on icon "button" at bounding box center [346, 17] width 14 height 12
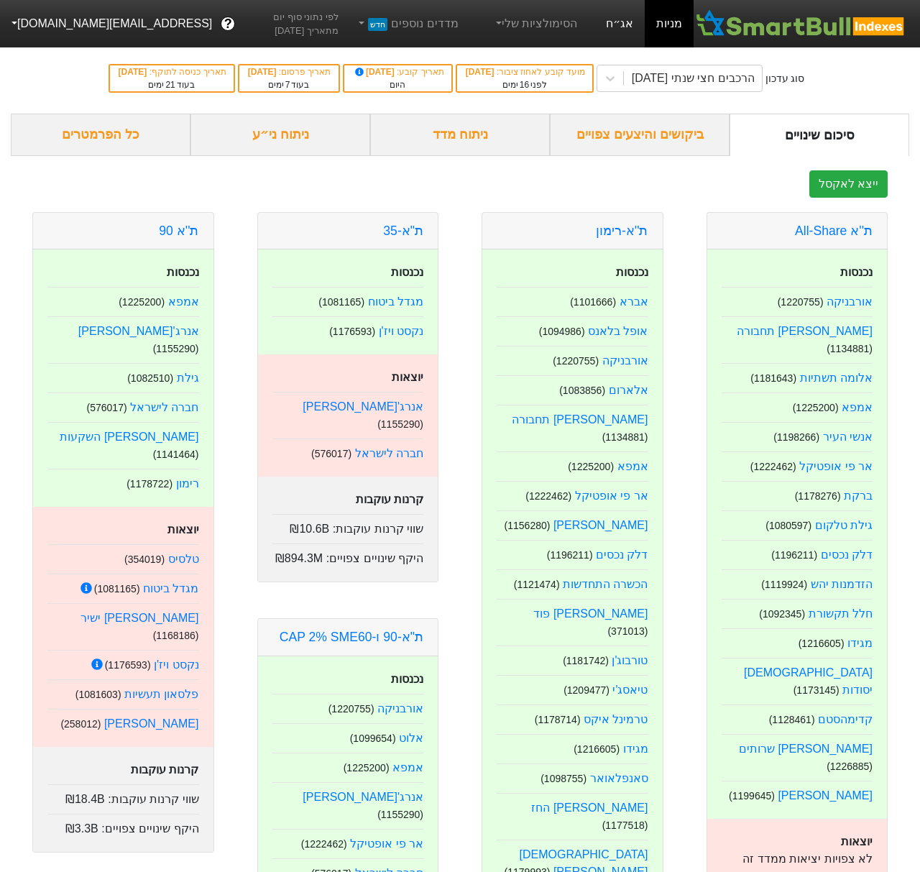
click at [624, 26] on link "אג״ח" at bounding box center [620, 23] width 50 height 47
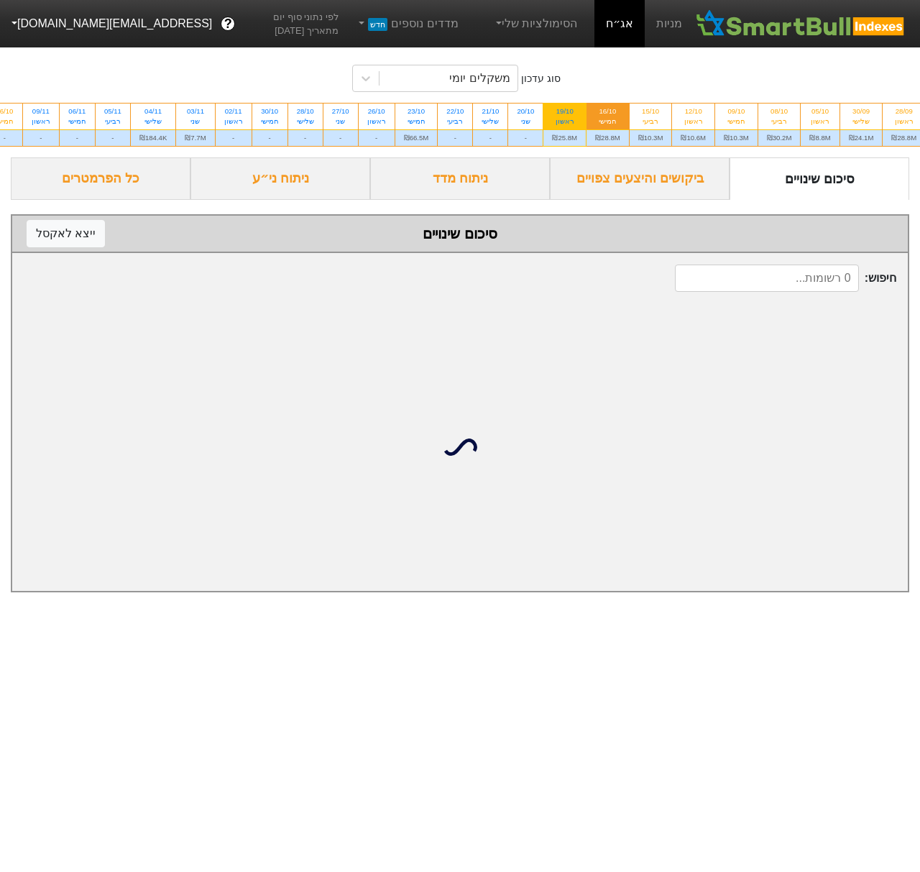
click at [577, 127] on div "ראשון" at bounding box center [564, 121] width 25 height 10
click at [565, 113] on input "19/10 ראשון ₪25.8M" at bounding box center [560, 108] width 9 height 9
radio input "true"
click at [500, 82] on div "משקלים יומי" at bounding box center [479, 78] width 60 height 17
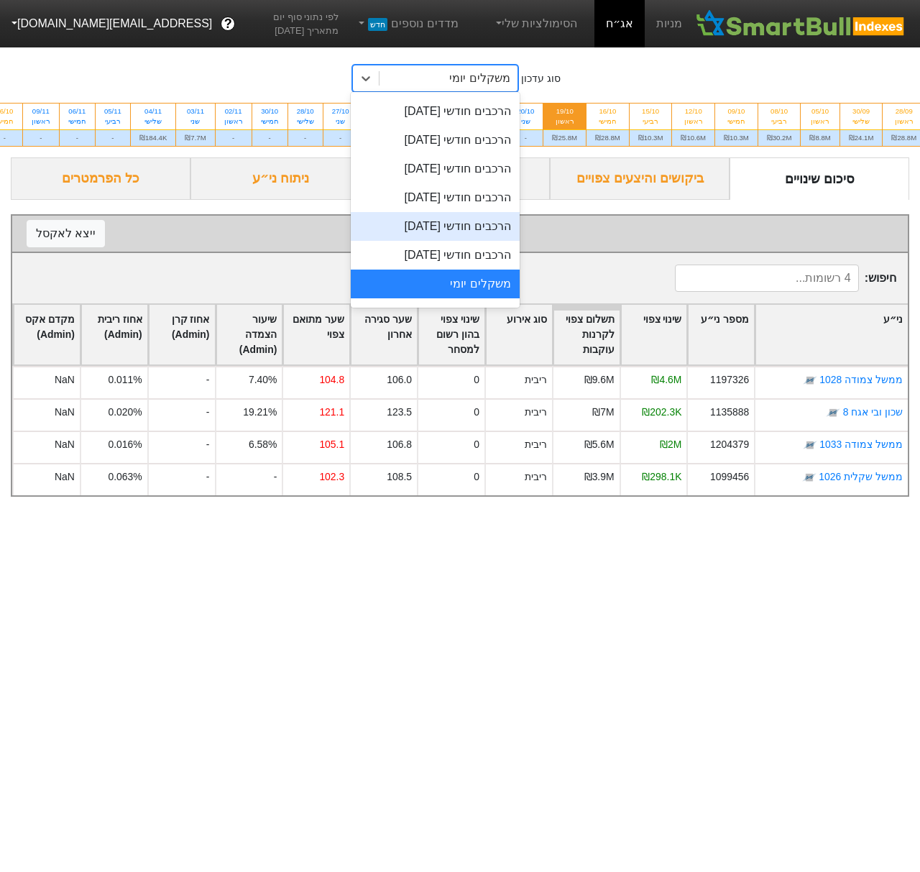
scroll to position [419, 0]
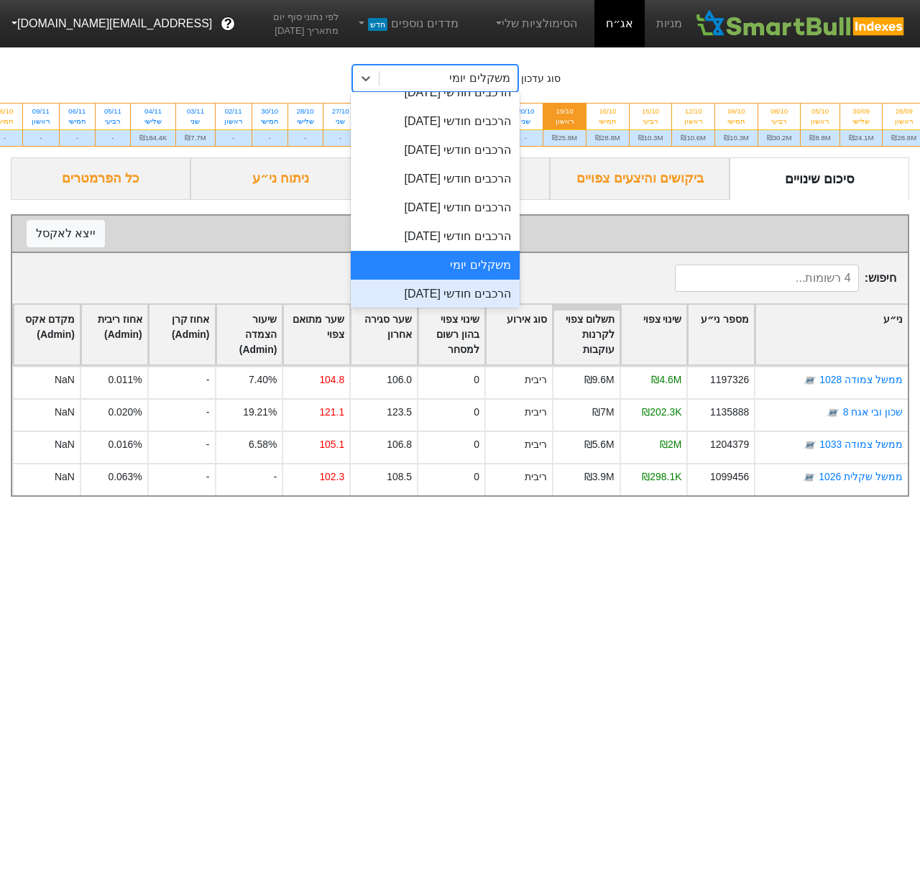
click at [463, 299] on div "הרכבים חודשי [DATE]" at bounding box center [435, 294] width 168 height 29
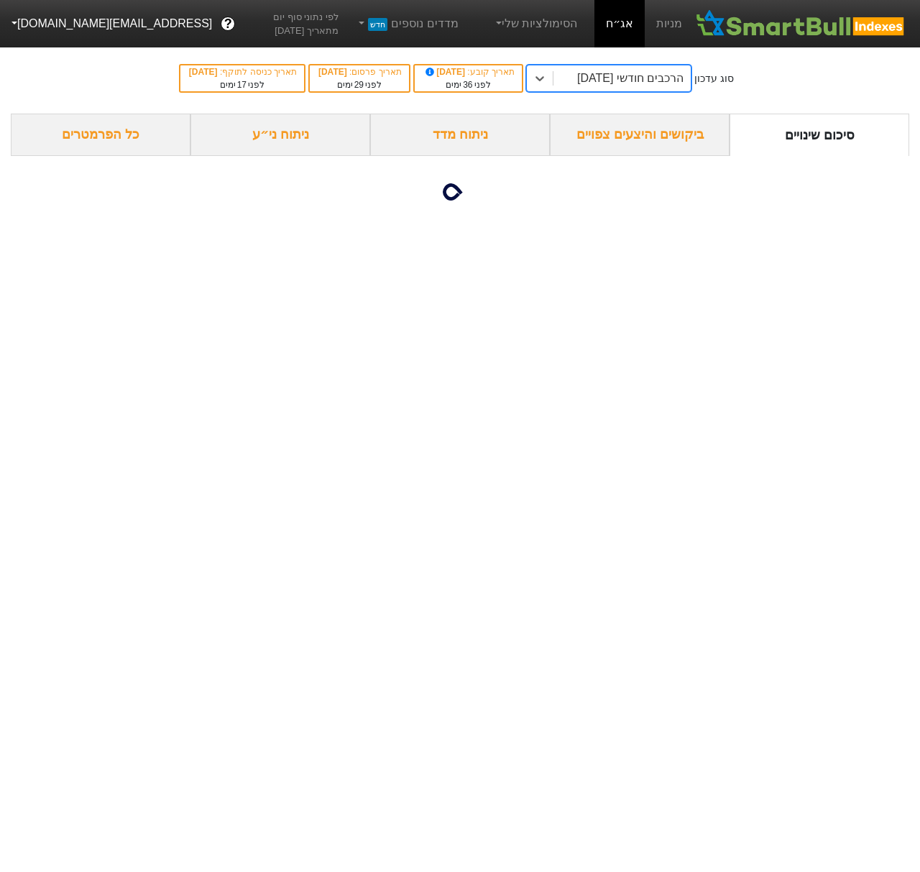
click at [646, 74] on div "הרכבים חודשי [DATE]" at bounding box center [630, 78] width 106 height 17
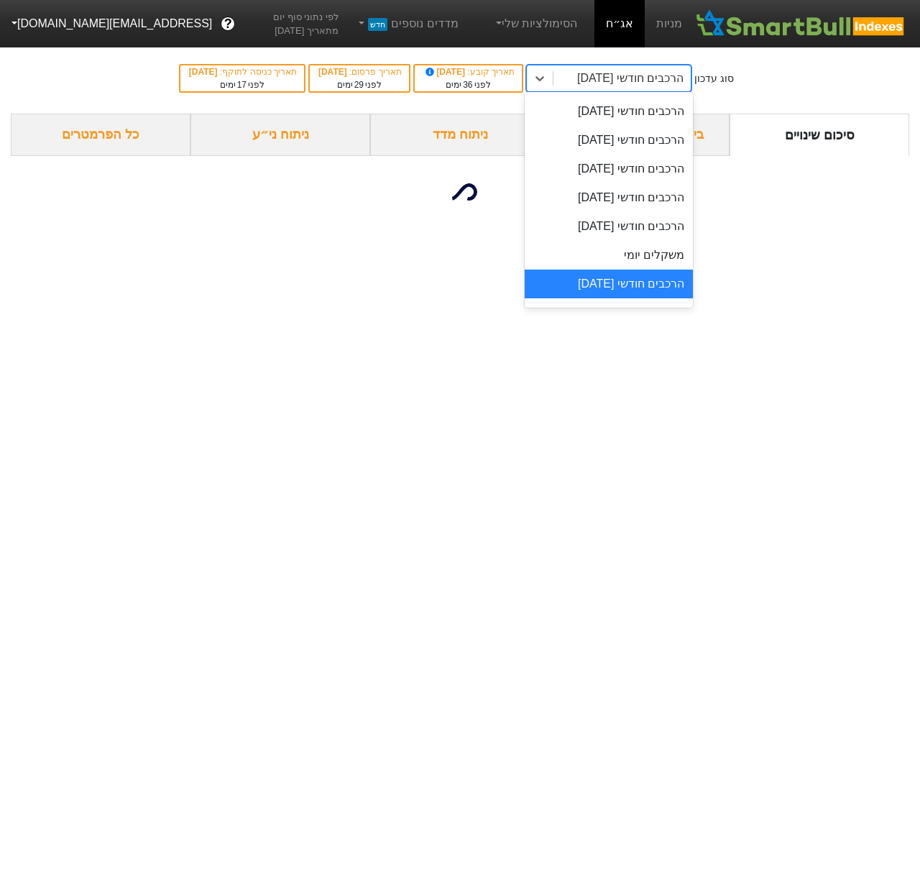
scroll to position [448, 0]
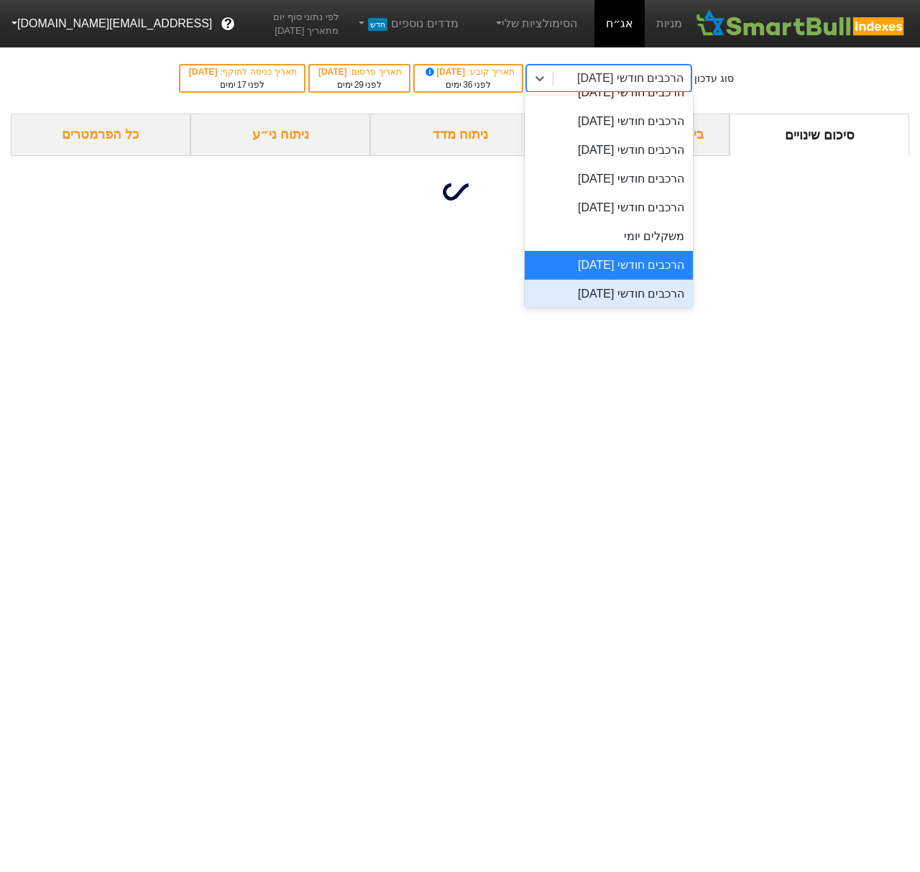
click at [629, 296] on div "הרכבים חודשי [DATE]" at bounding box center [609, 294] width 168 height 29
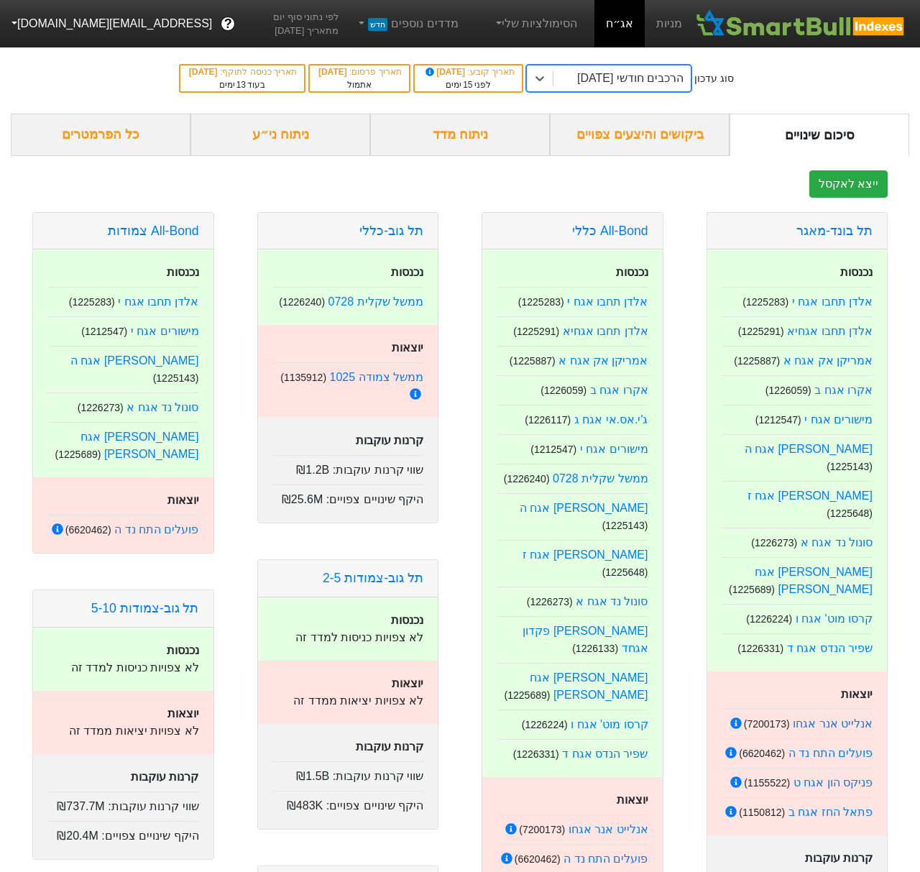
click at [37, 22] on button "[EMAIL_ADDRESS][DOMAIN_NAME]" at bounding box center [110, 24] width 221 height 26
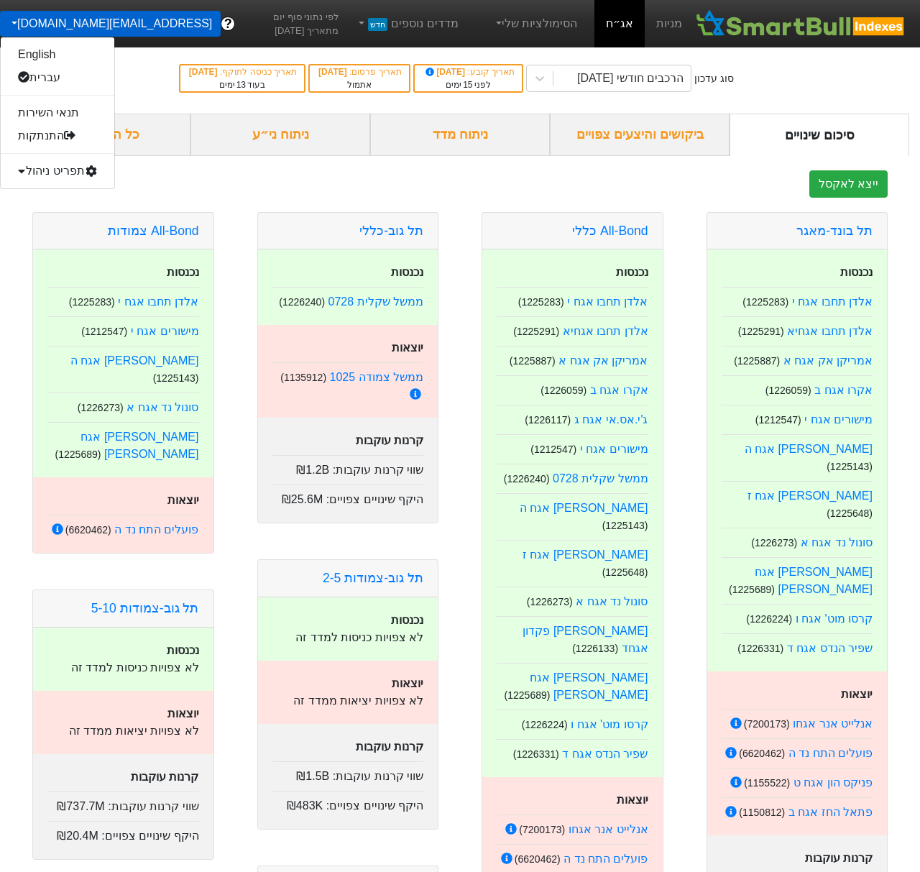
click at [43, 165] on div "תפריט ניהול" at bounding box center [58, 171] width 114 height 23
click at [59, 198] on link "טעינת נתונים" at bounding box center [58, 194] width 114 height 23
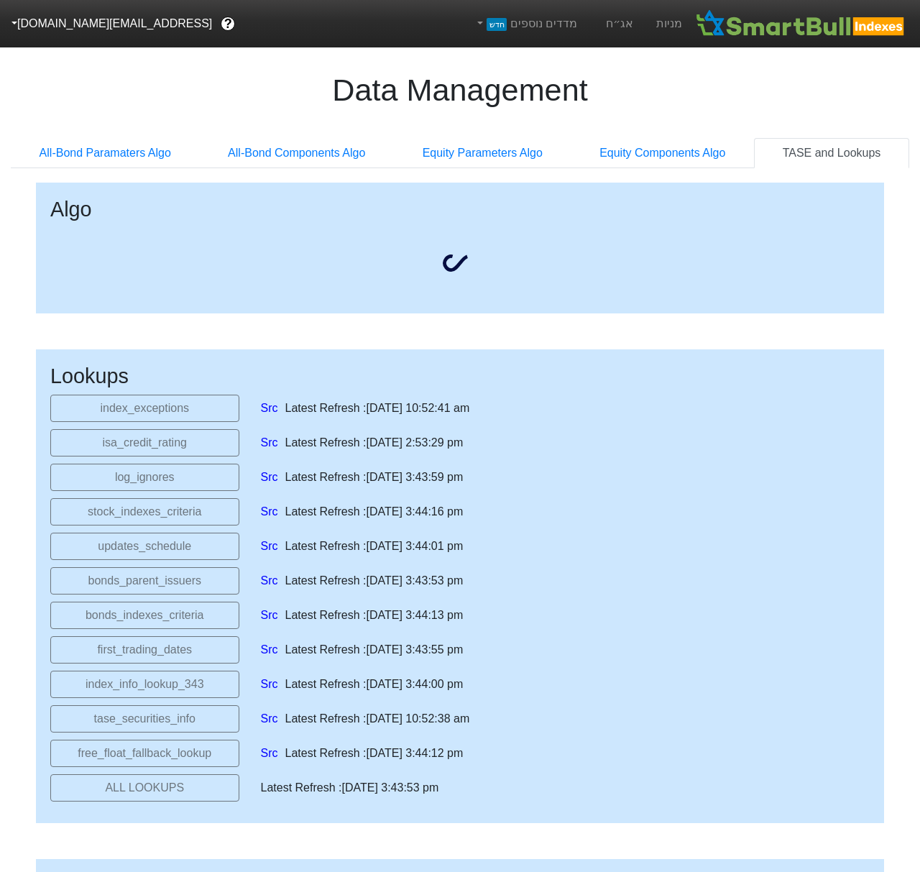
select select "[DATE]T00:00:00.000Z"
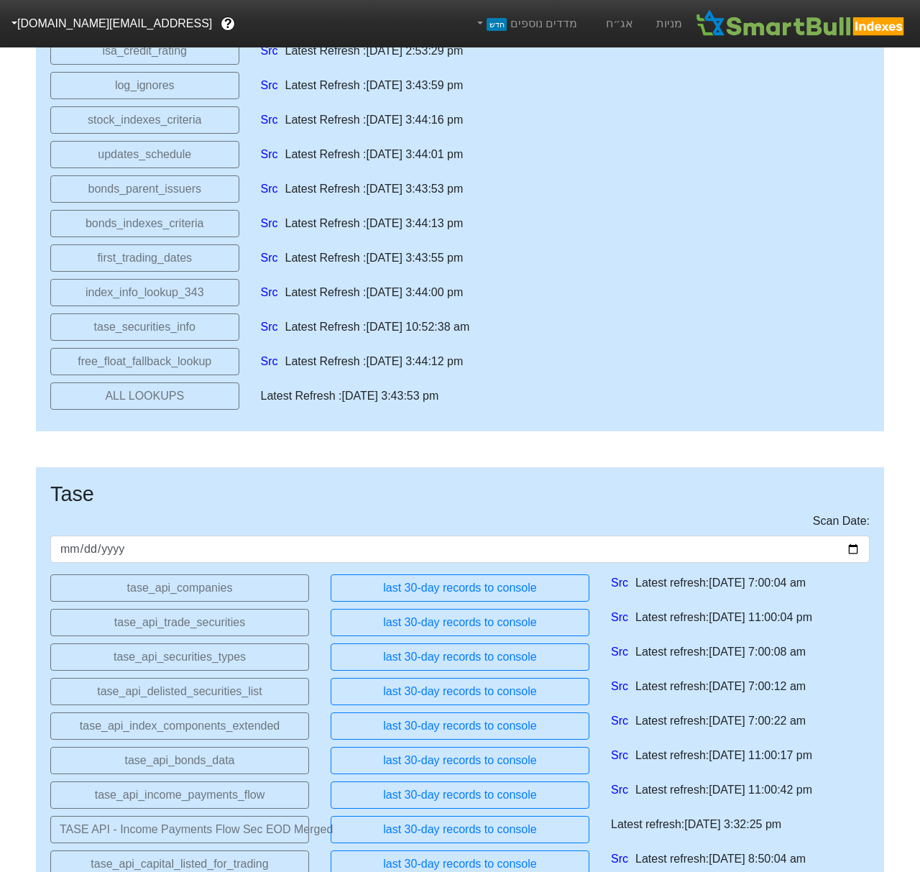
scroll to position [804, 0]
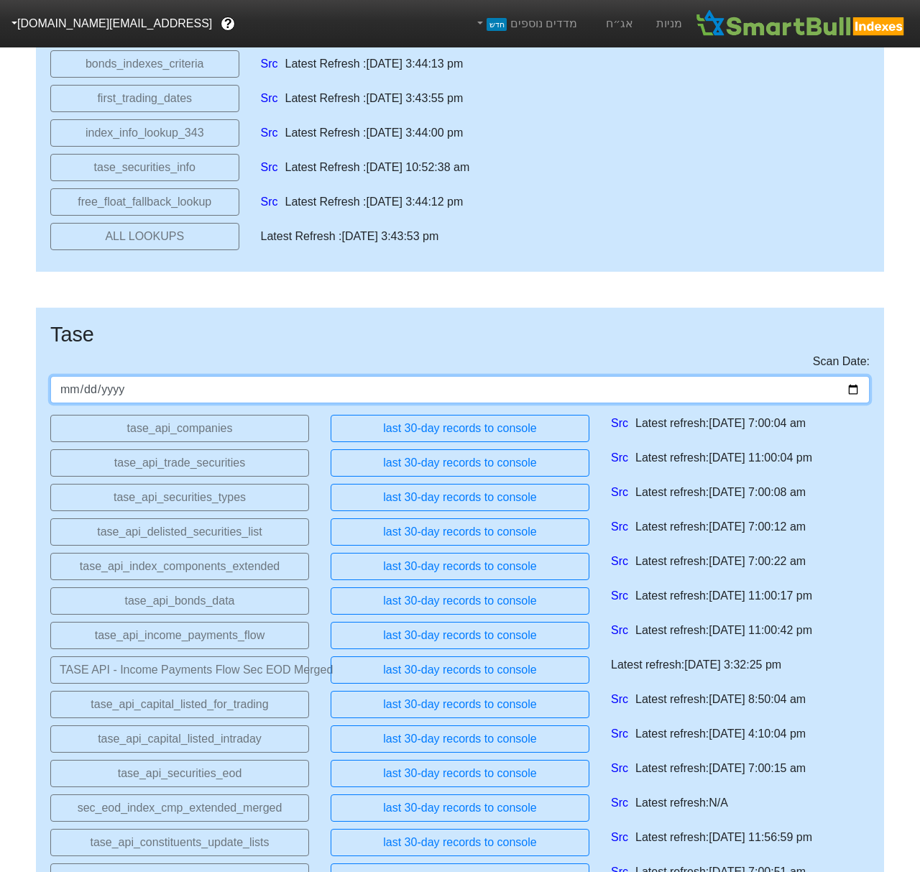
click at [850, 398] on input "[DATE]" at bounding box center [460, 389] width 820 height 27
type input "[DATE]"
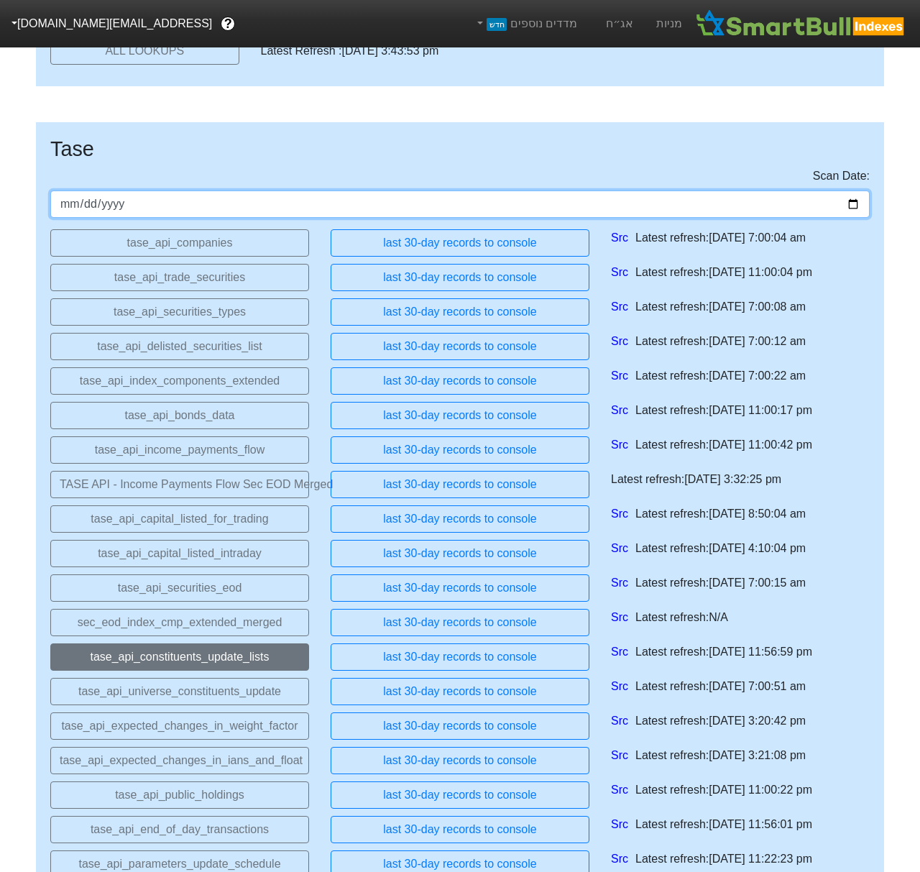
scroll to position [1061, 0]
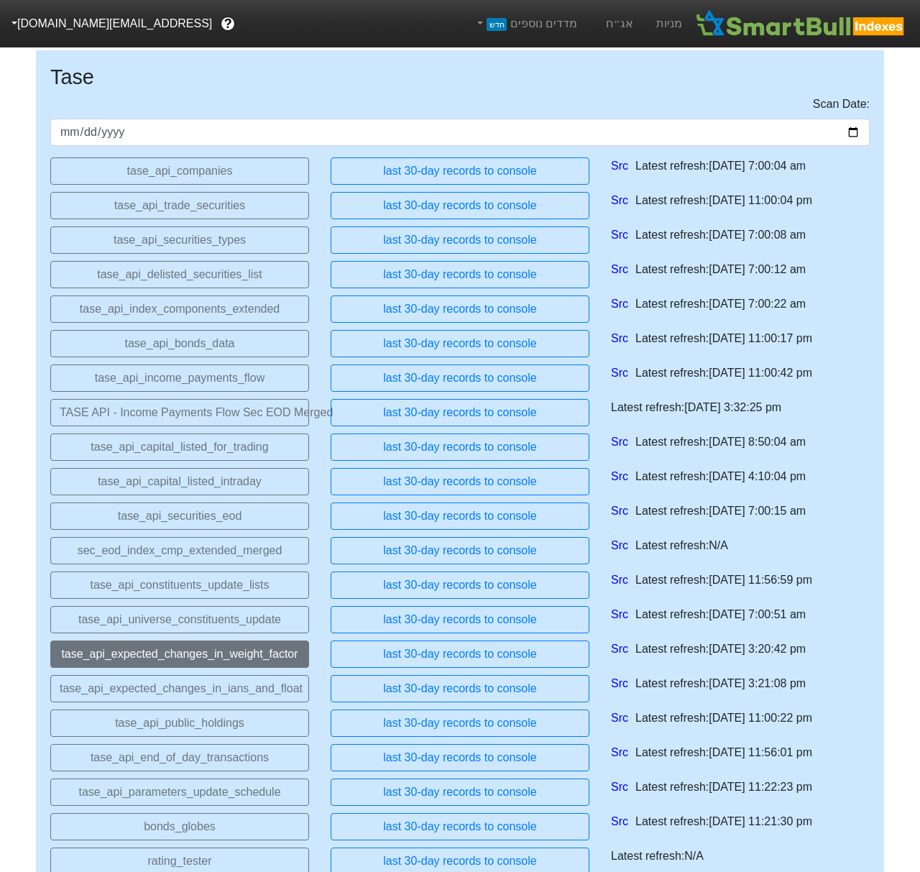
click at [237, 659] on button "tase_api_expected_changes_in_weight_factor" at bounding box center [179, 654] width 259 height 27
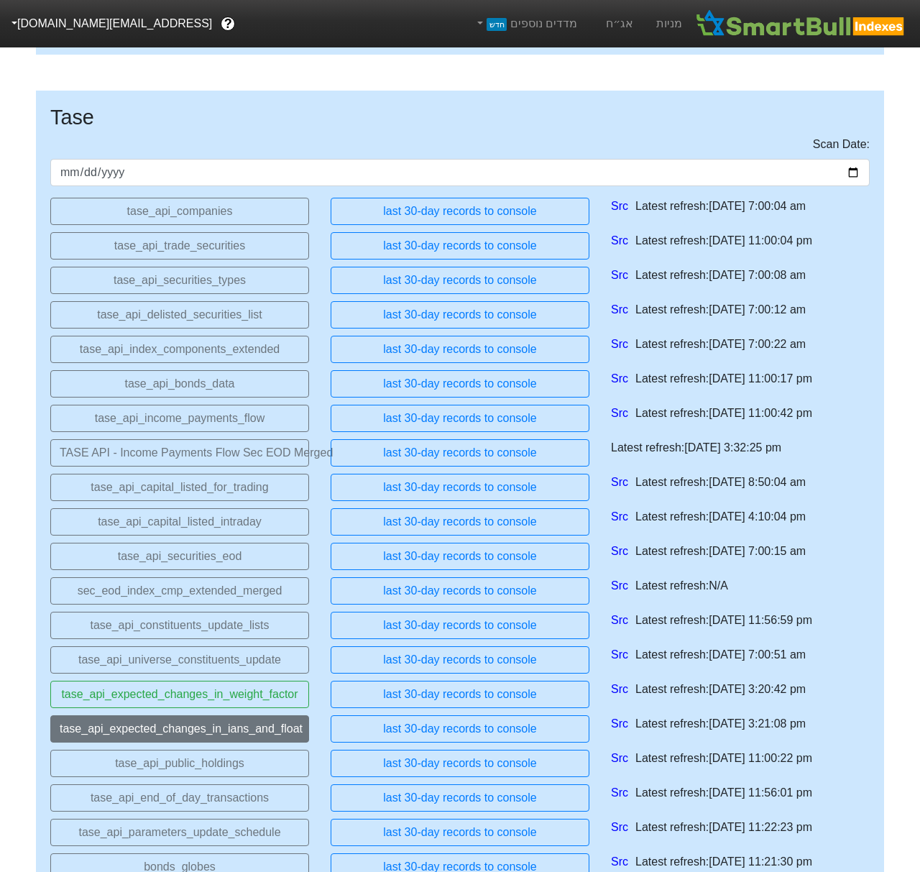
scroll to position [1121, 0]
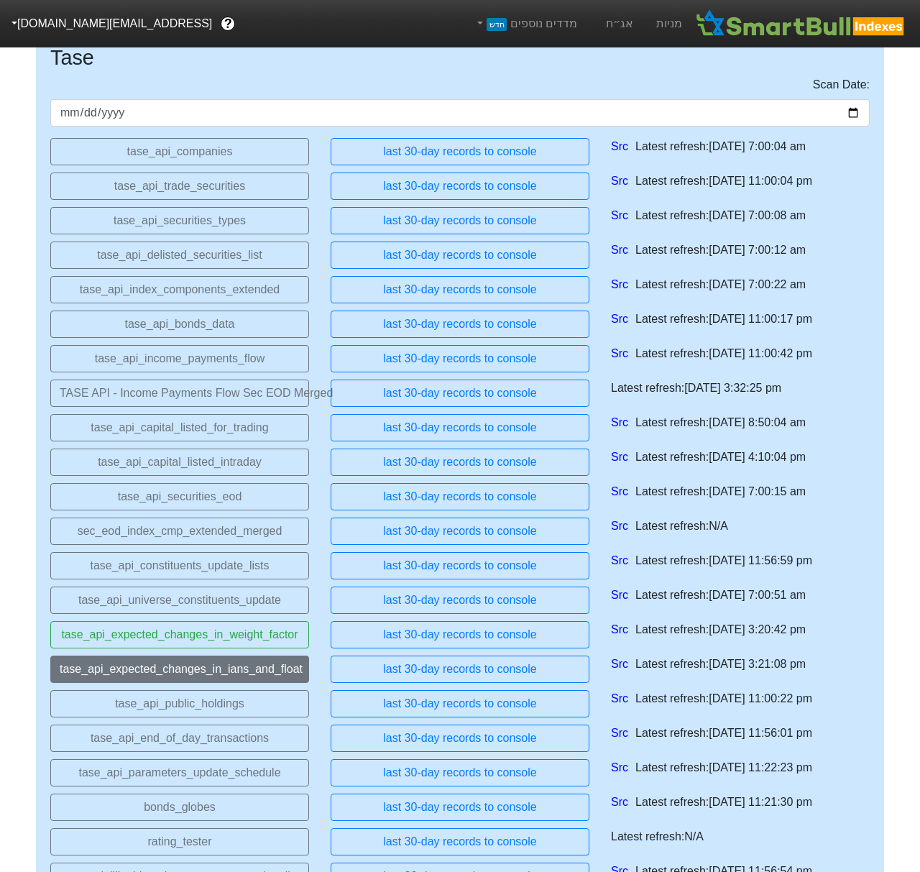
click at [239, 683] on button "tase_api_expected_changes_in_ians_and_float" at bounding box center [179, 669] width 259 height 27
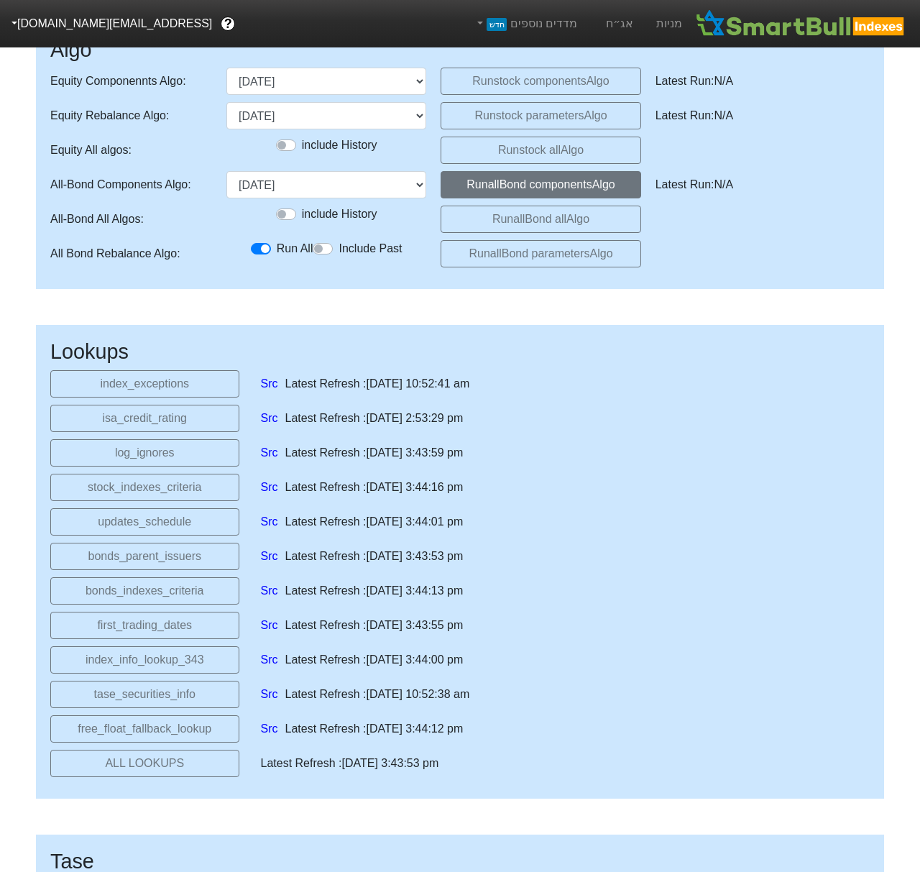
scroll to position [298, 0]
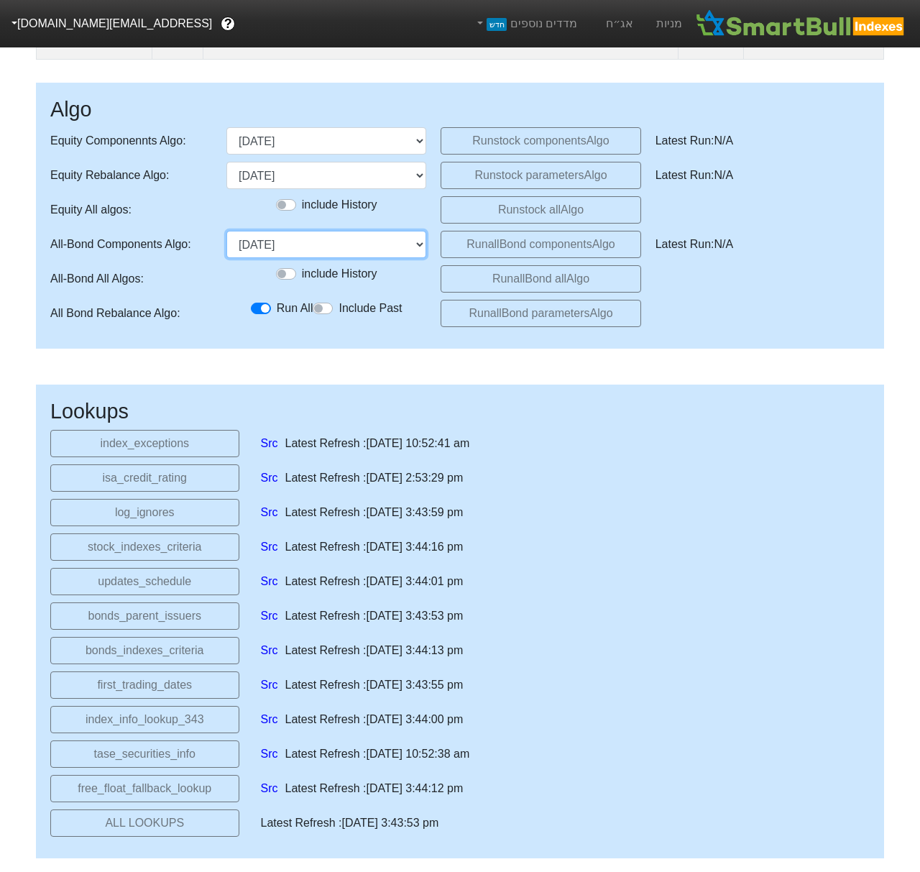
click at [413, 258] on select "30/01/2024 28/02/2024 28/03/2024 18/04/2024 29/05/2024 27/06/2024 30/07/2024 28…" at bounding box center [327, 244] width 200 height 27
click at [227, 258] on select "30/01/2024 28/02/2024 28/03/2024 18/04/2024 29/05/2024 27/06/2024 30/07/2024 28…" at bounding box center [327, 244] width 200 height 27
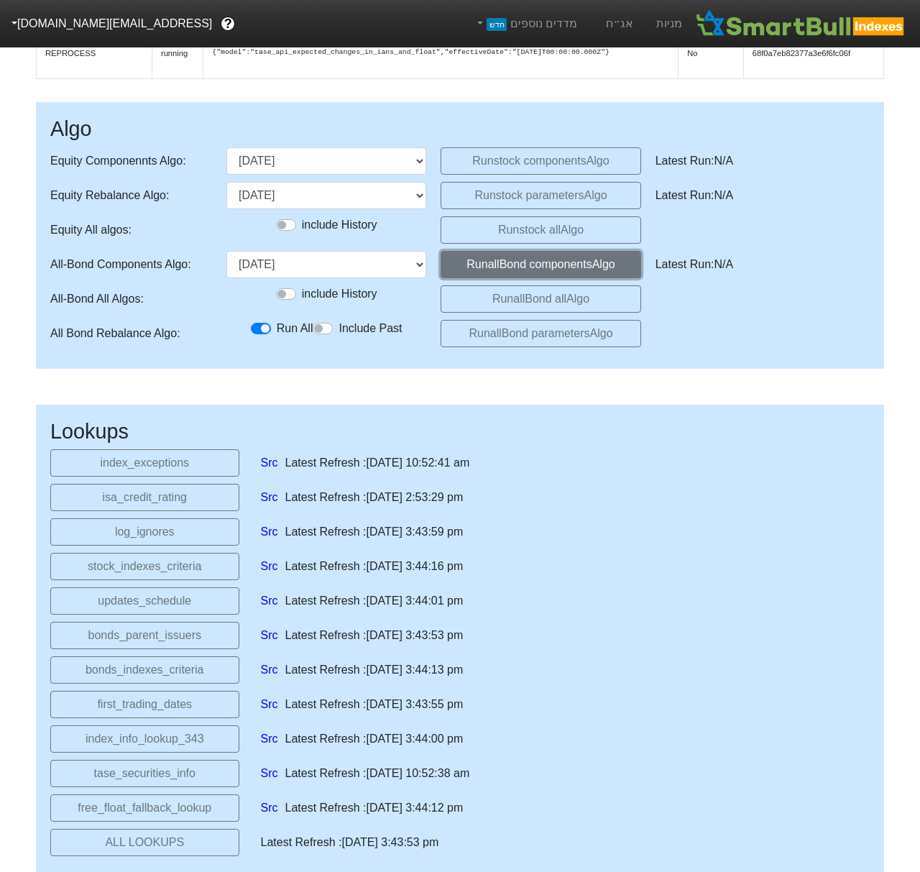
click at [485, 278] on button "Run allBond components Algo" at bounding box center [541, 264] width 200 height 27
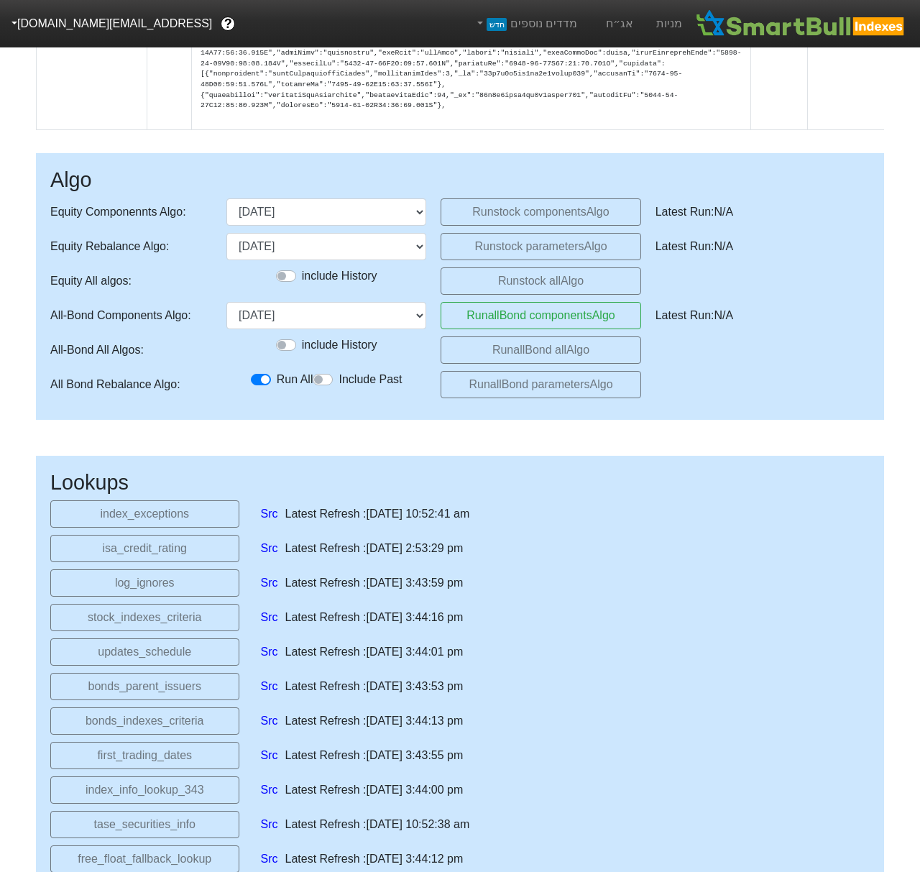
scroll to position [0, 0]
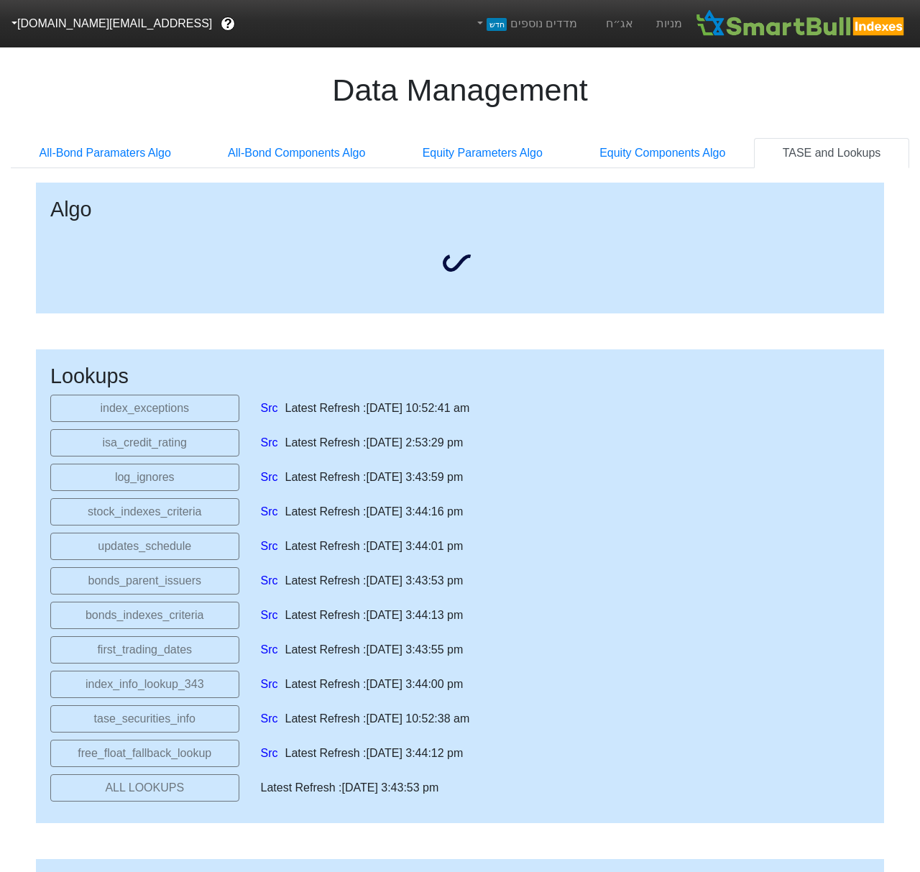
select select "[DATE]T00:00:00.000Z"
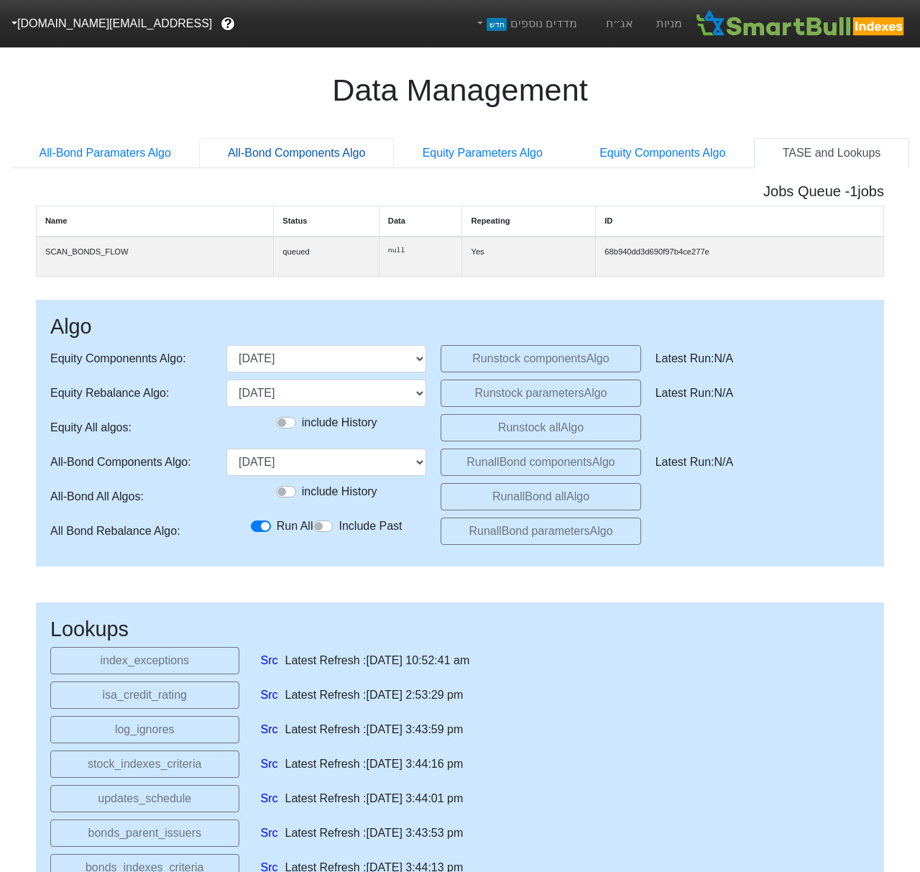
click at [305, 157] on link "All-Bond Components Algo" at bounding box center [296, 153] width 195 height 30
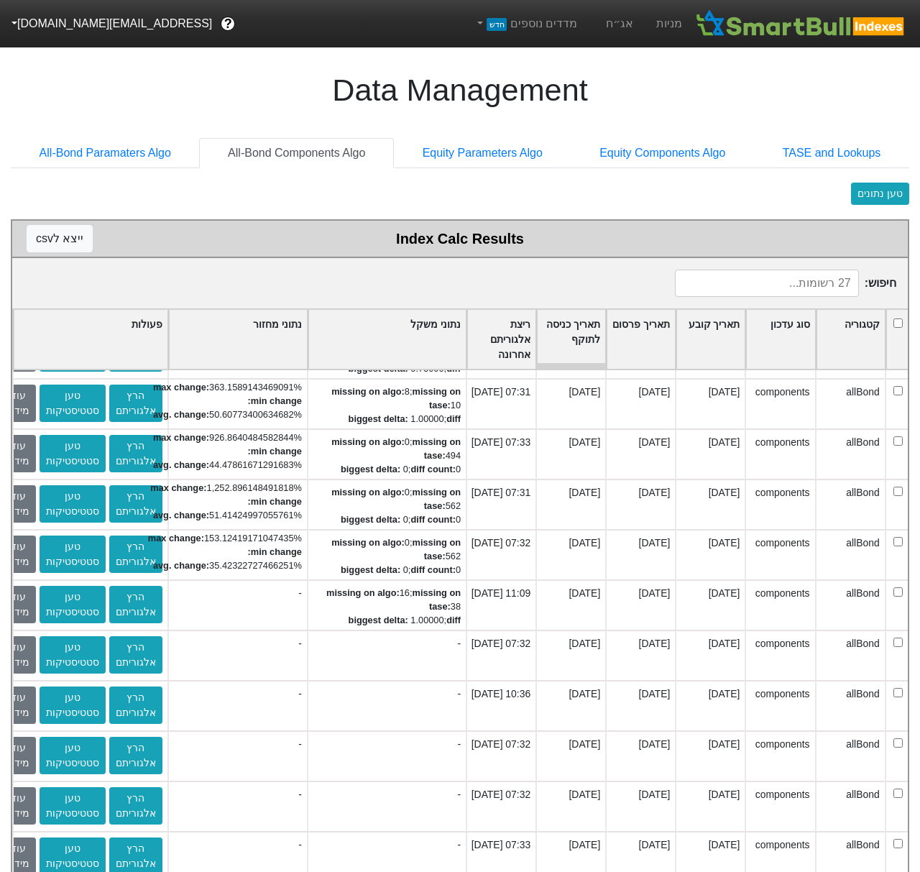
scroll to position [856, 0]
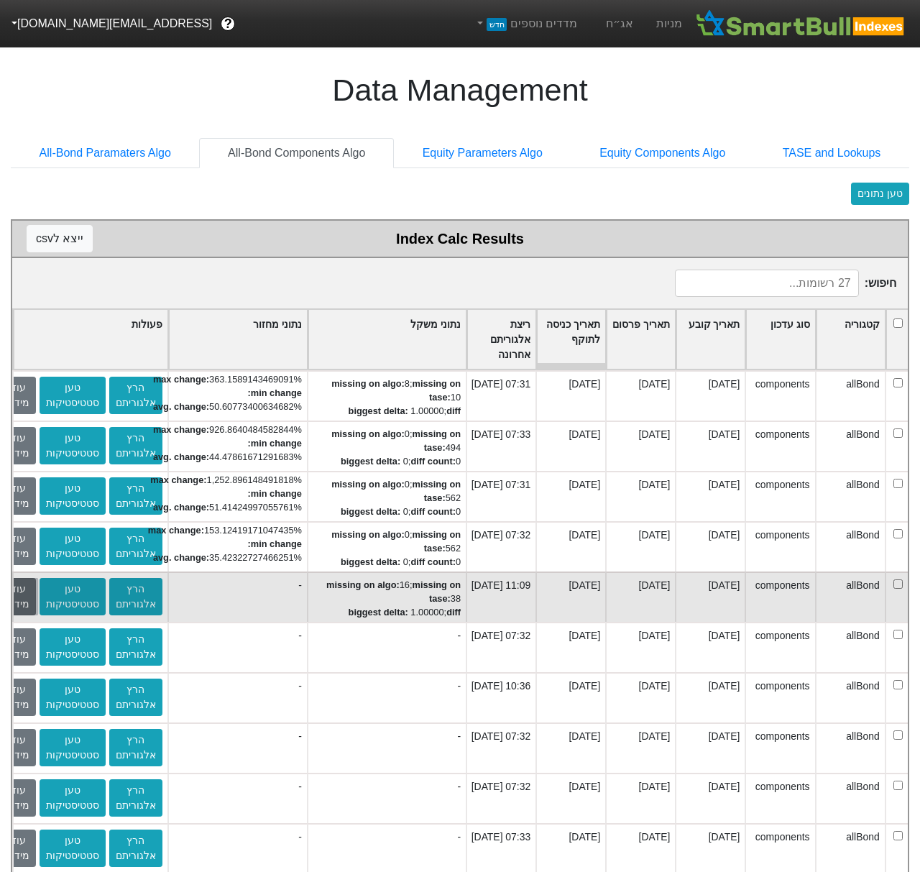
click at [25, 600] on button "עוד מידע" at bounding box center [18, 596] width 35 height 37
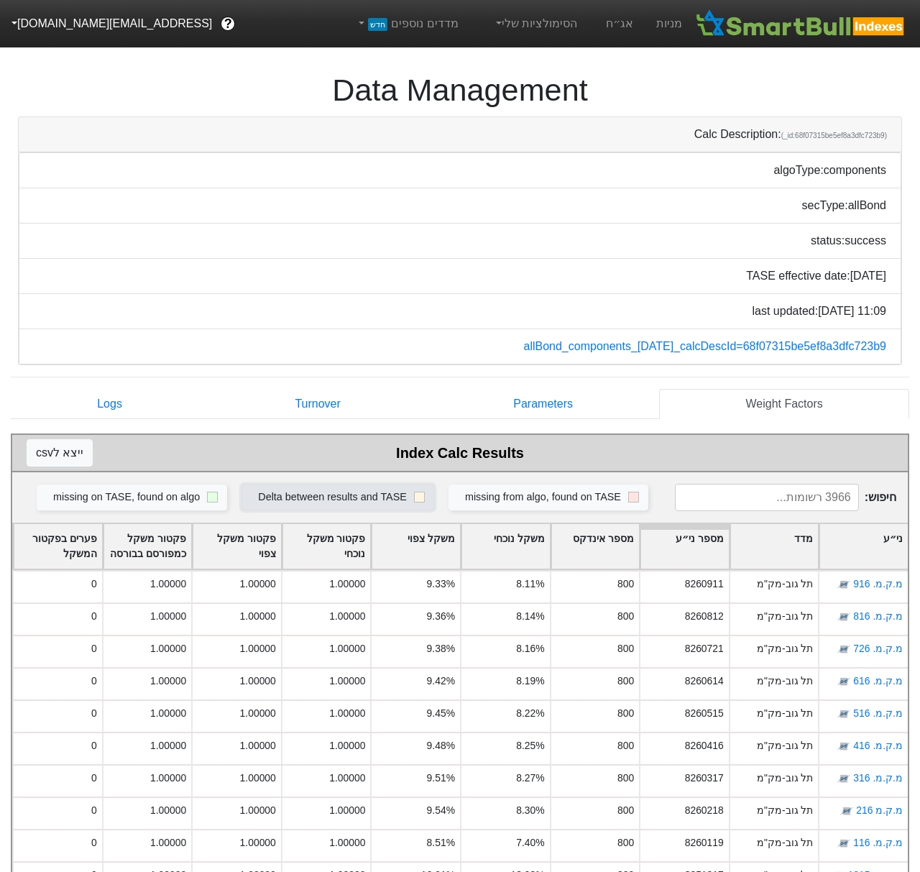
click at [395, 495] on div "Delta between results and TASE" at bounding box center [332, 498] width 149 height 16
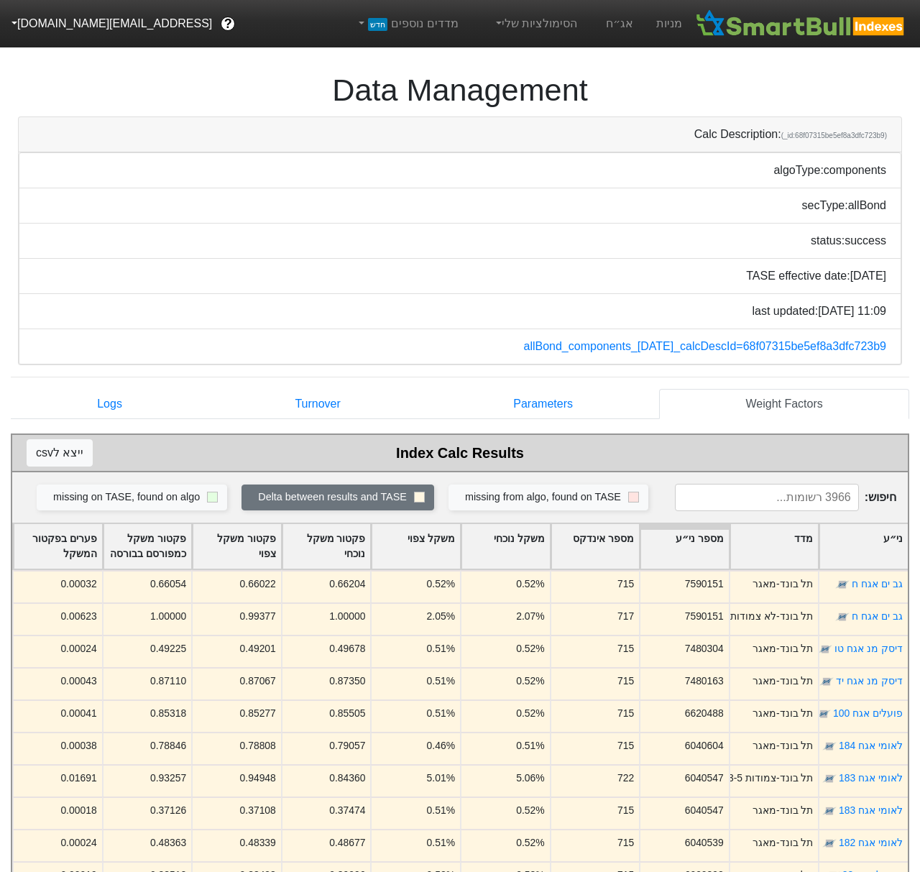
click at [67, 537] on div "פערים בפקטור המשקל" at bounding box center [58, 546] width 88 height 45
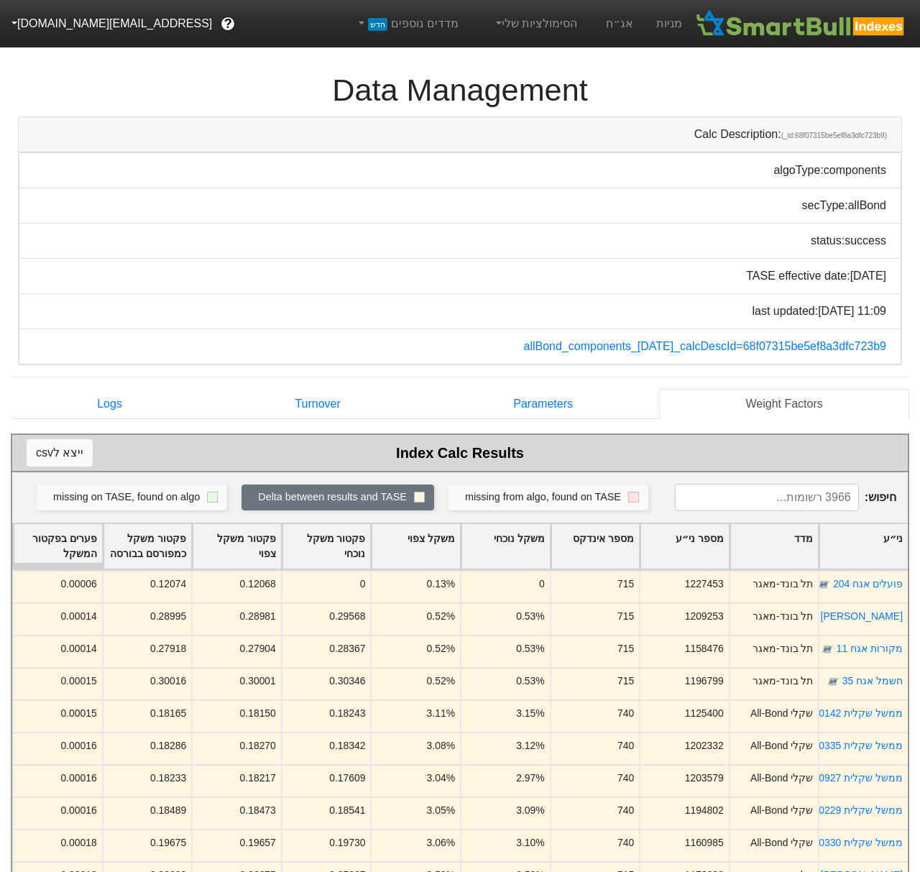
click at [67, 537] on div "פערים בפקטור המשקל" at bounding box center [58, 546] width 88 height 45
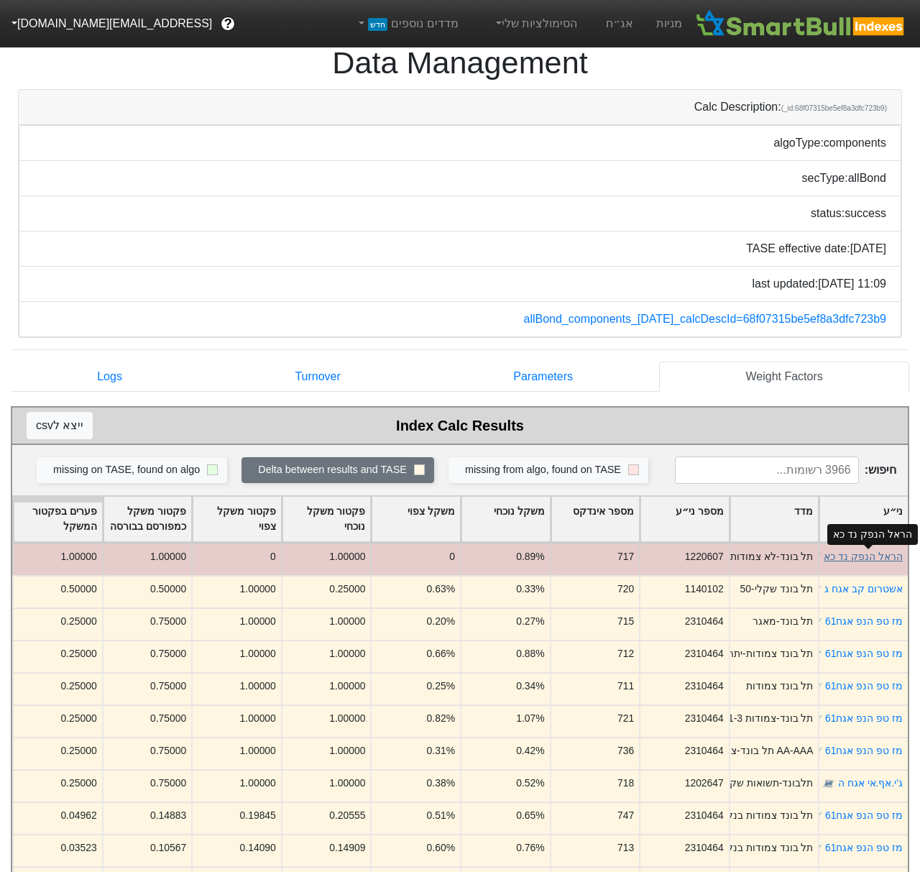
click at [877, 554] on link "הראל הנפק נד כא" at bounding box center [863, 557] width 79 height 12
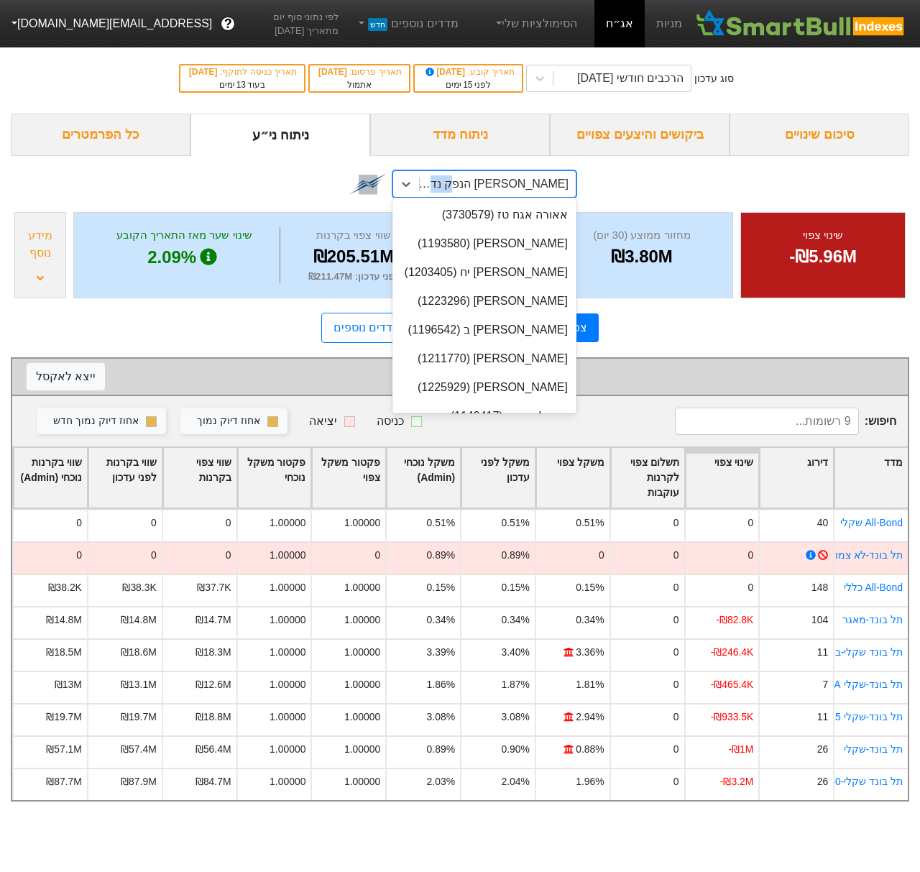
scroll to position [9864, 0]
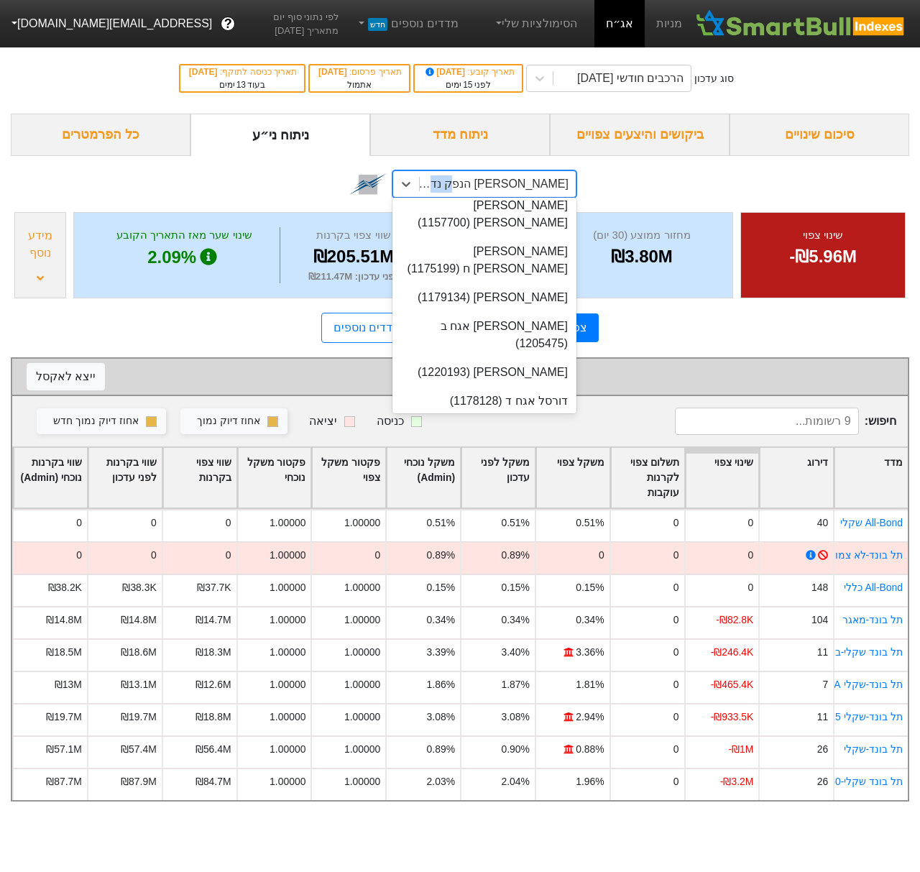
click at [344, 191] on link at bounding box center [368, 184] width 49 height 49
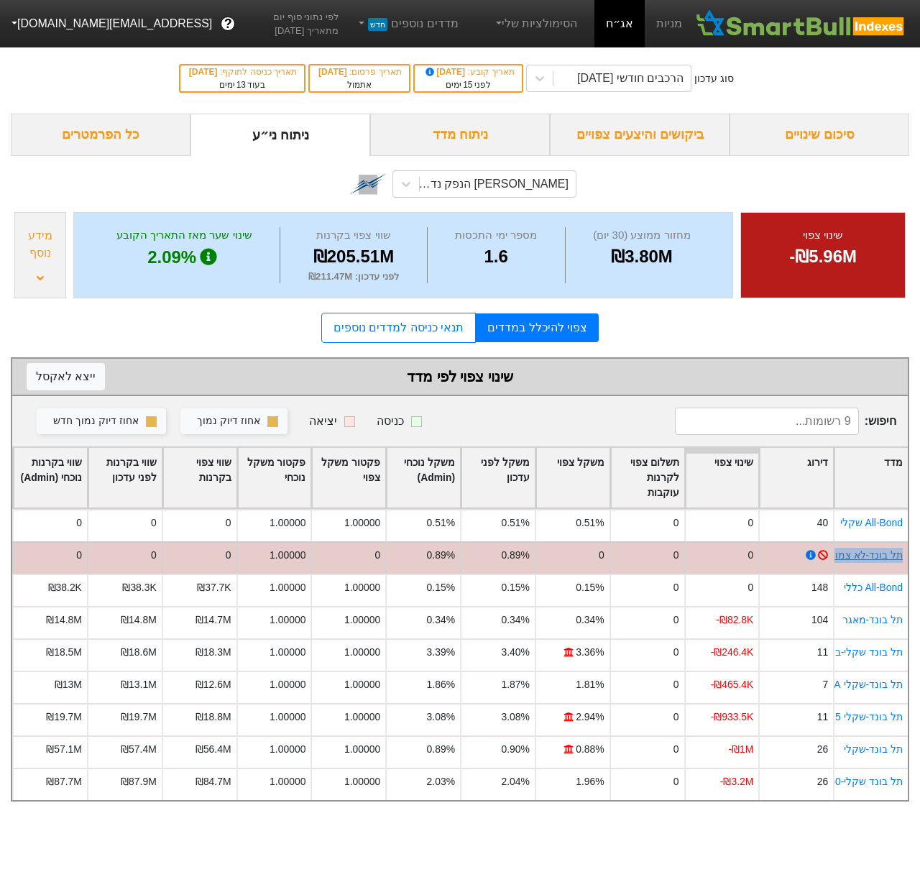
scroll to position [0, -15]
drag, startPoint x: 907, startPoint y: 542, endPoint x: 841, endPoint y: 539, distance: 65.5
click at [841, 541] on div "תל בונד-לא צמודות" at bounding box center [870, 557] width 75 height 32
copy link "תל בונד-לא צמודות"
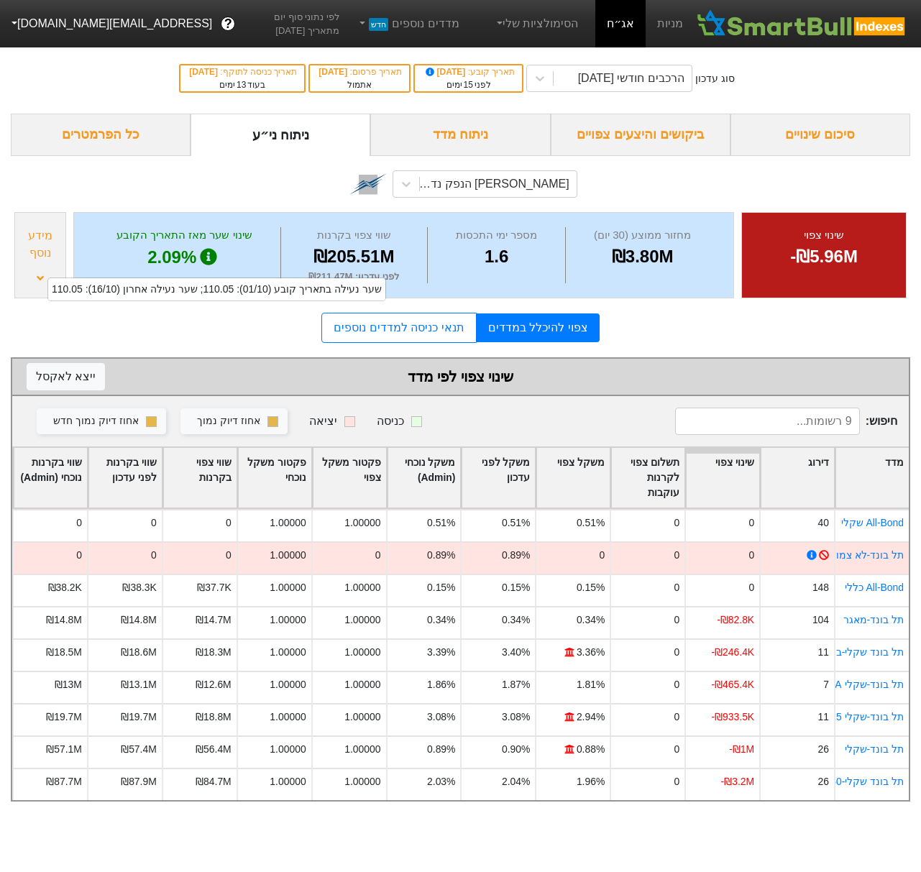
click at [49, 274] on div "מידע נוסף" at bounding box center [40, 255] width 52 height 86
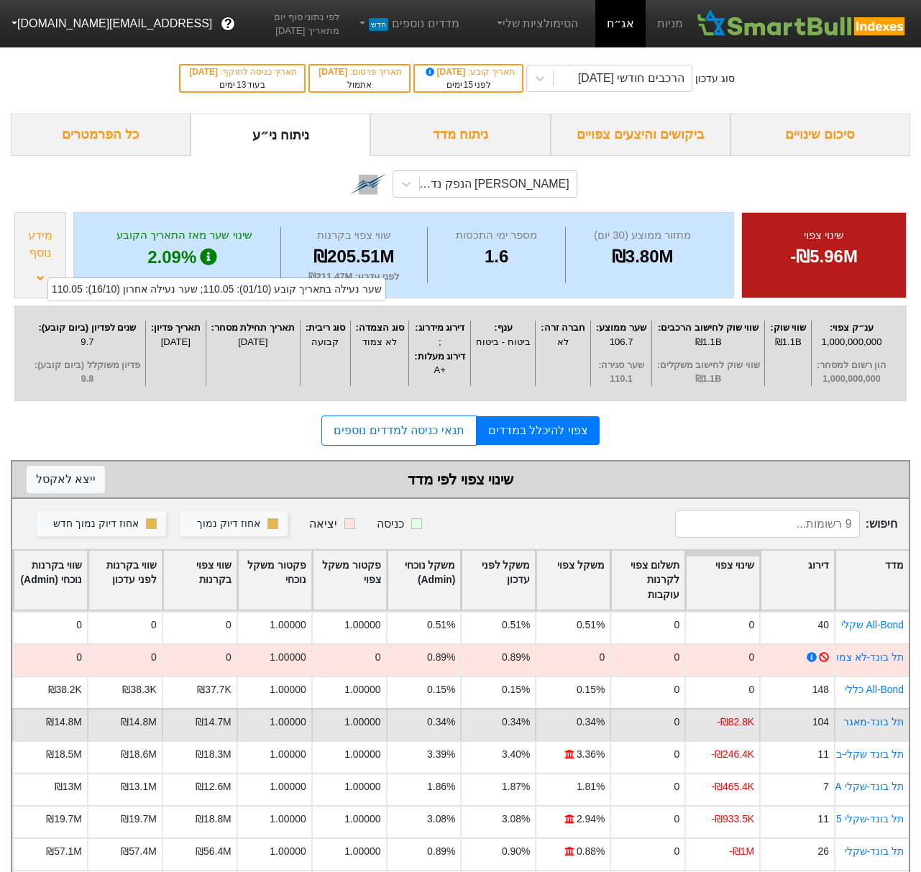
scroll to position [52, 0]
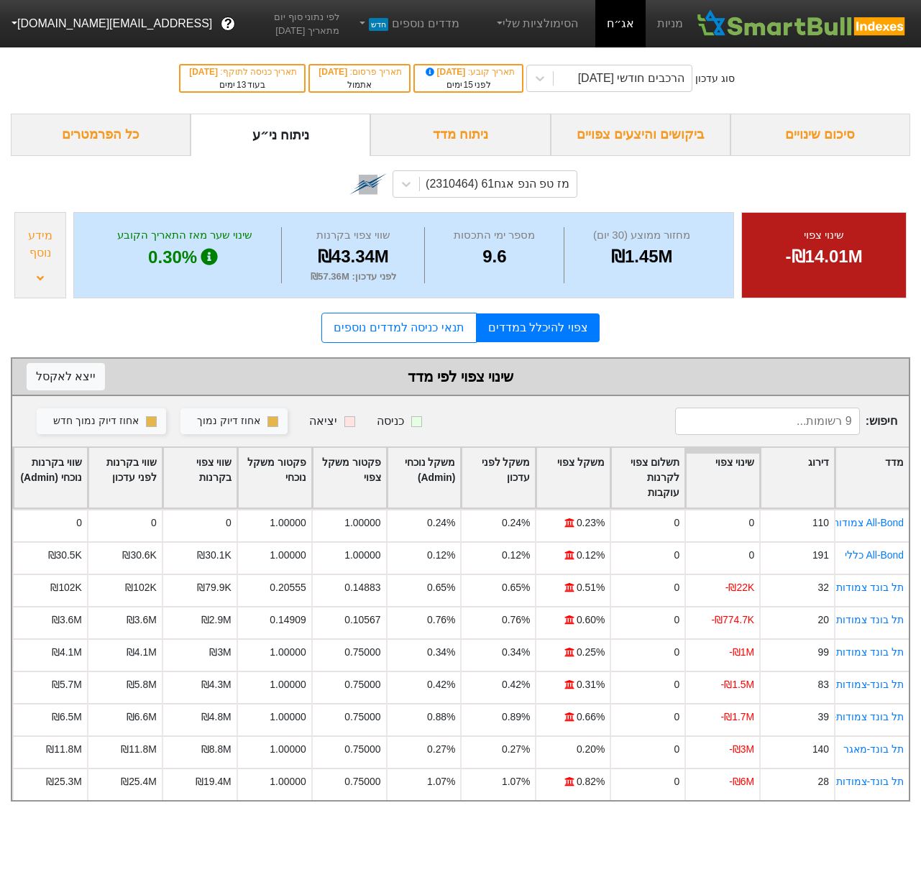
click at [50, 267] on div "מידע נוסף" at bounding box center [40, 255] width 52 height 86
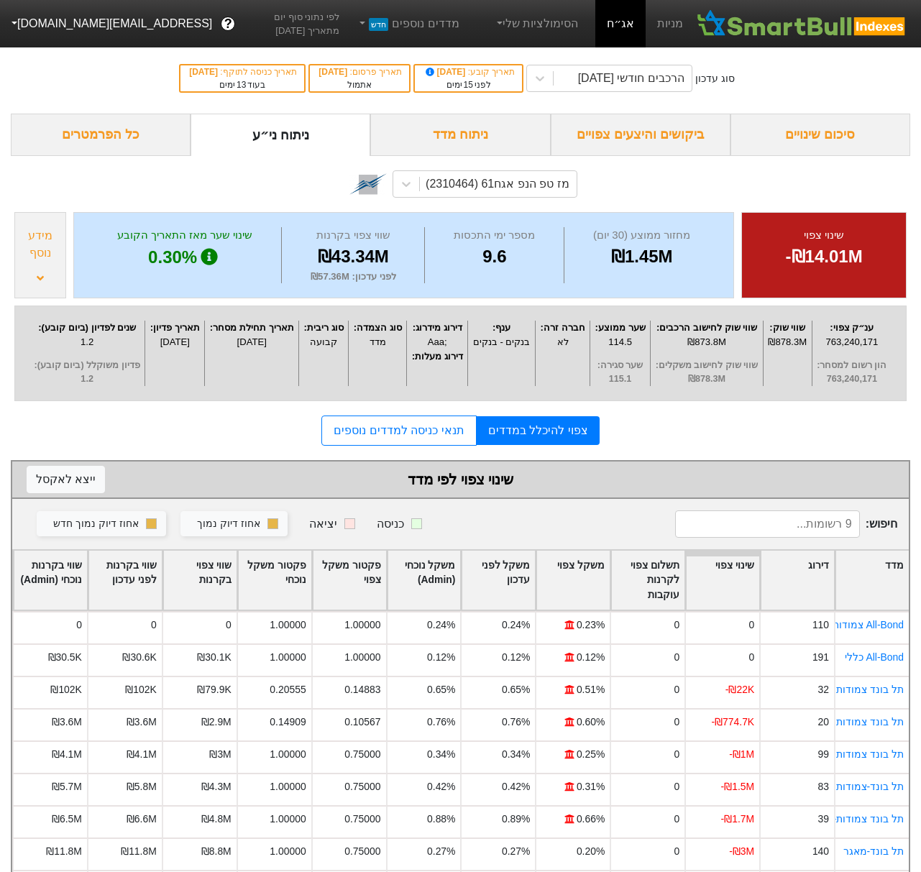
click at [50, 267] on div "מידע נוסף" at bounding box center [40, 255] width 52 height 86
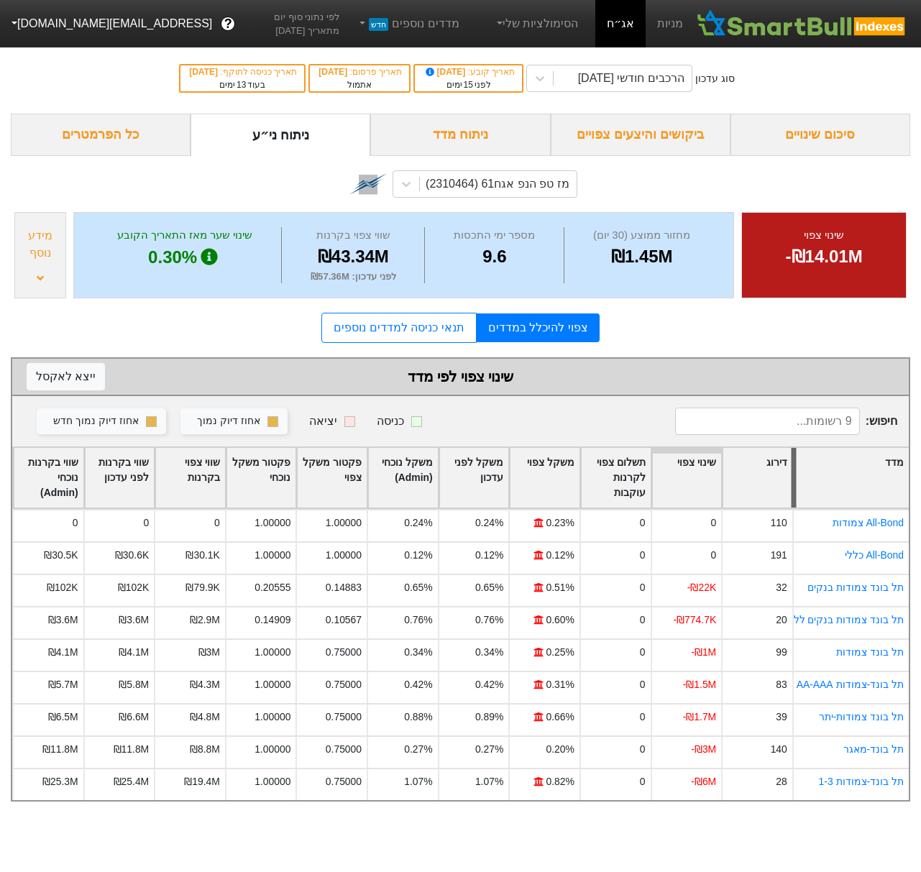
drag, startPoint x: 836, startPoint y: 477, endPoint x: 794, endPoint y: 479, distance: 41.7
click at [794, 479] on div at bounding box center [793, 478] width 5 height 60
